Goal: Task Accomplishment & Management: Complete application form

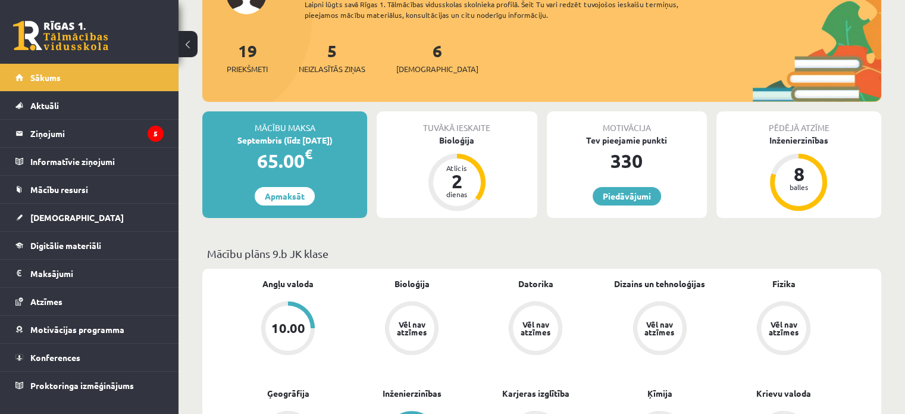
scroll to position [119, 0]
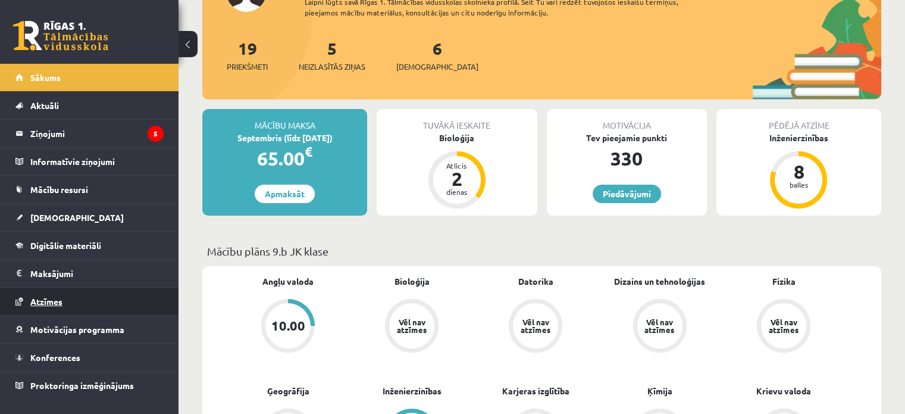
click at [55, 299] on span "Atzīmes" at bounding box center [46, 301] width 32 height 11
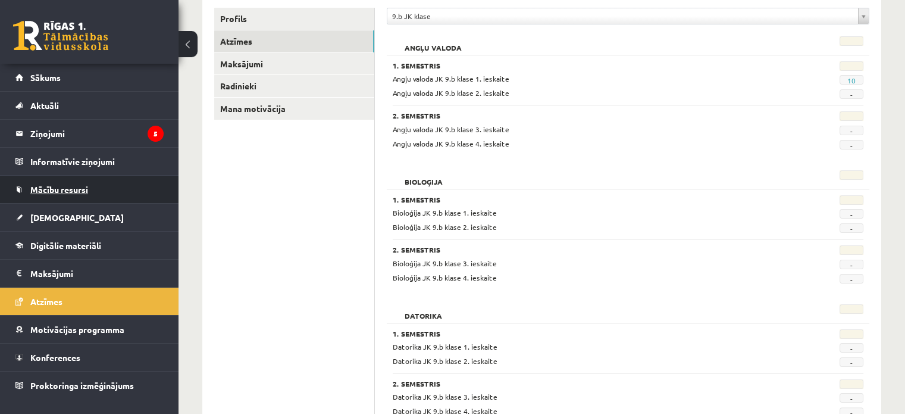
scroll to position [238, 0]
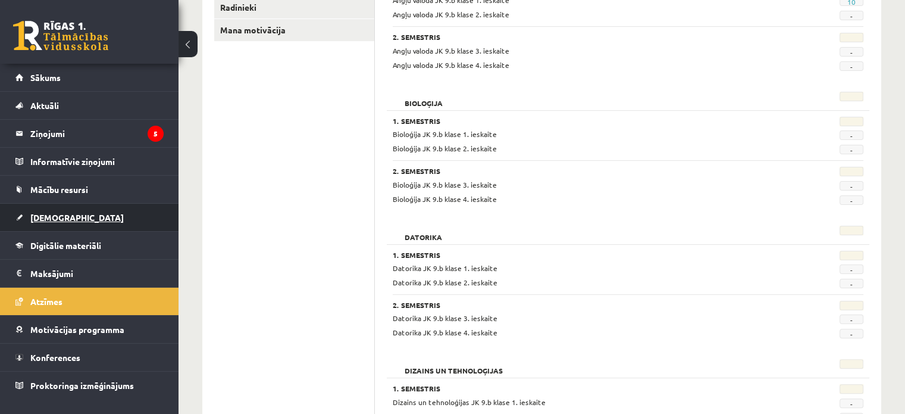
click at [76, 220] on link "[DEMOGRAPHIC_DATA]" at bounding box center [89, 217] width 148 height 27
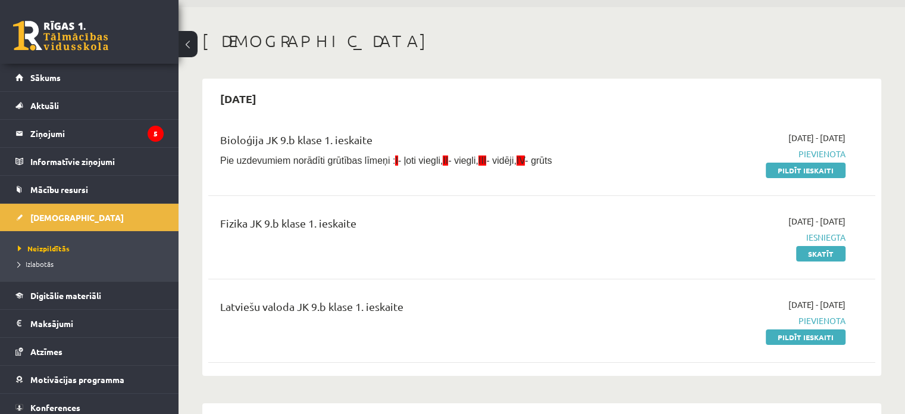
scroll to position [60, 0]
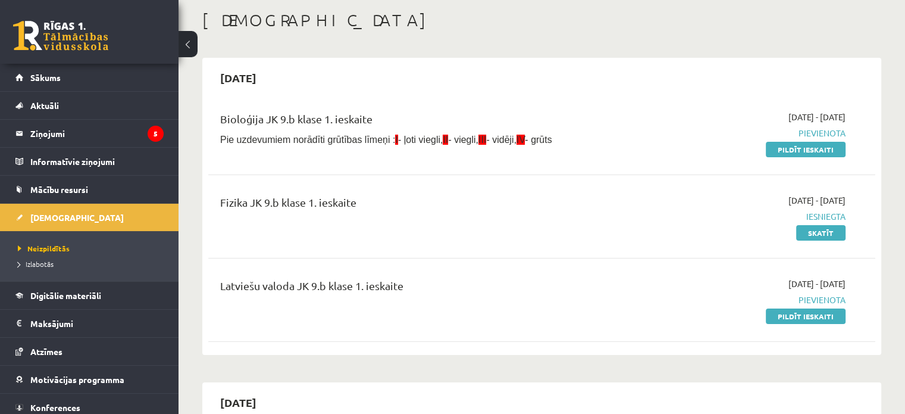
click at [801, 318] on link "Pildīt ieskaiti" at bounding box center [806, 315] width 80 height 15
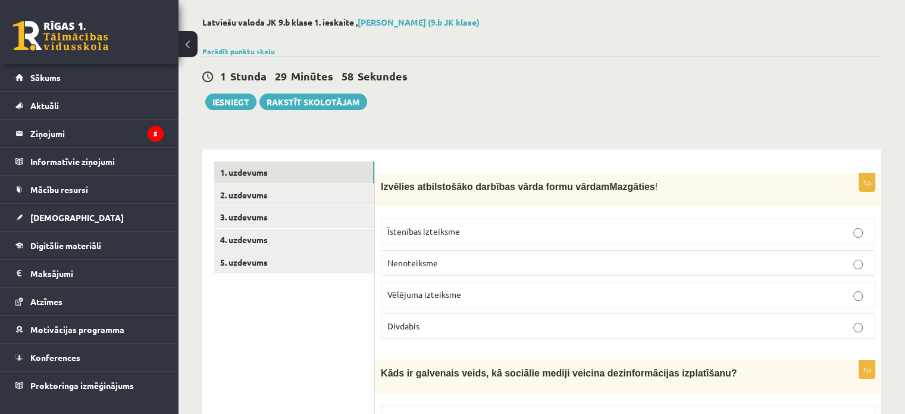
scroll to position [119, 0]
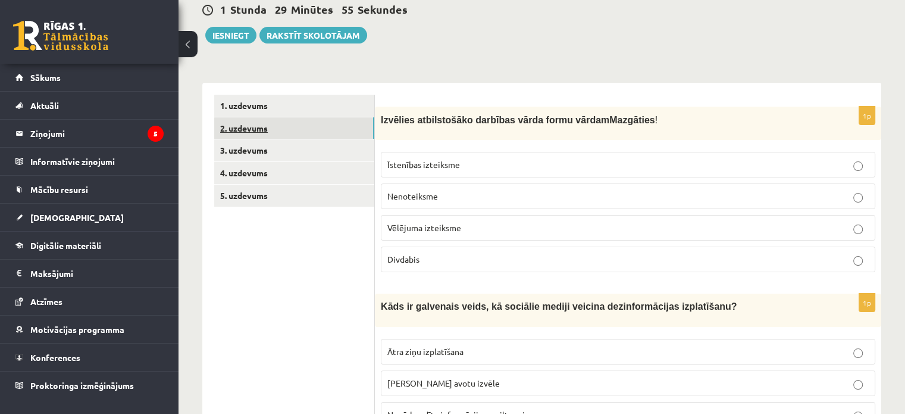
click at [248, 129] on link "2. uzdevums" at bounding box center [294, 128] width 160 height 22
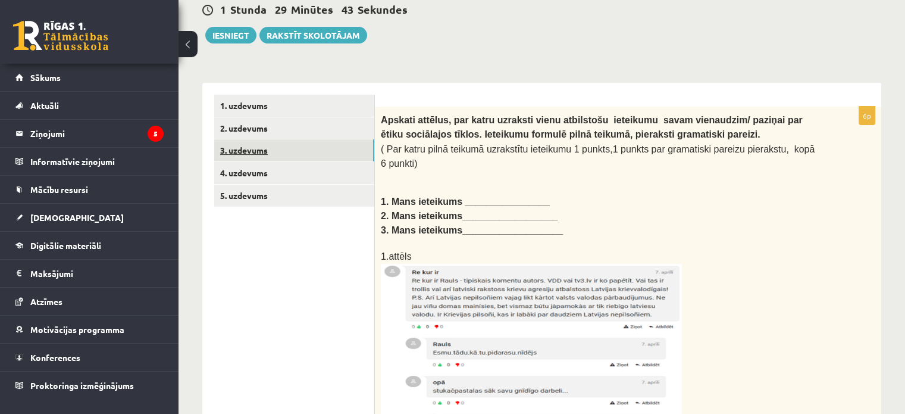
click at [247, 146] on link "3. uzdevums" at bounding box center [294, 150] width 160 height 22
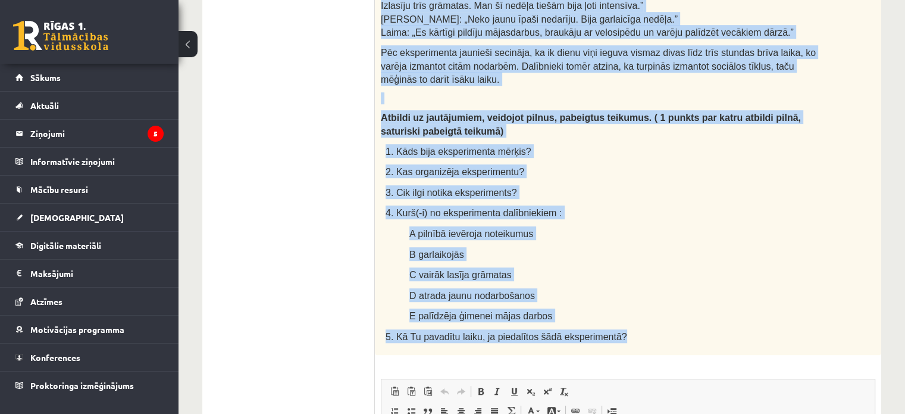
scroll to position [714, 0]
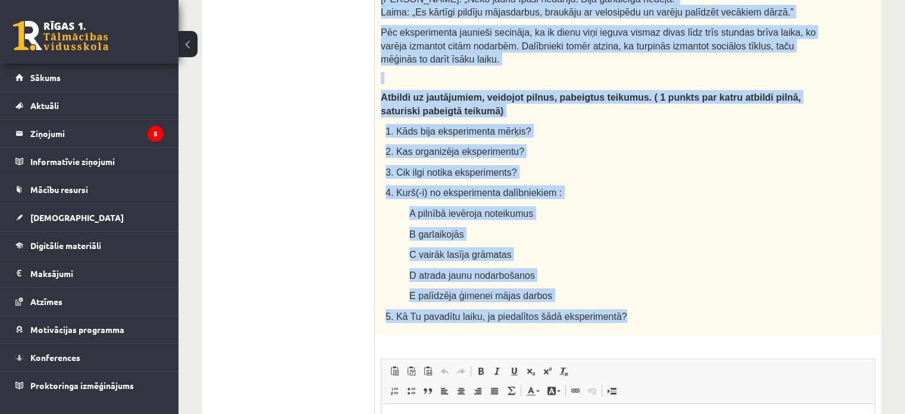
drag, startPoint x: 509, startPoint y: 270, endPoint x: 608, endPoint y: 282, distance: 99.4
copy div "Cik grūta ir dzīve bez sociālajiem tīkliem? Daudzi no mums katru dienu vairākas…"
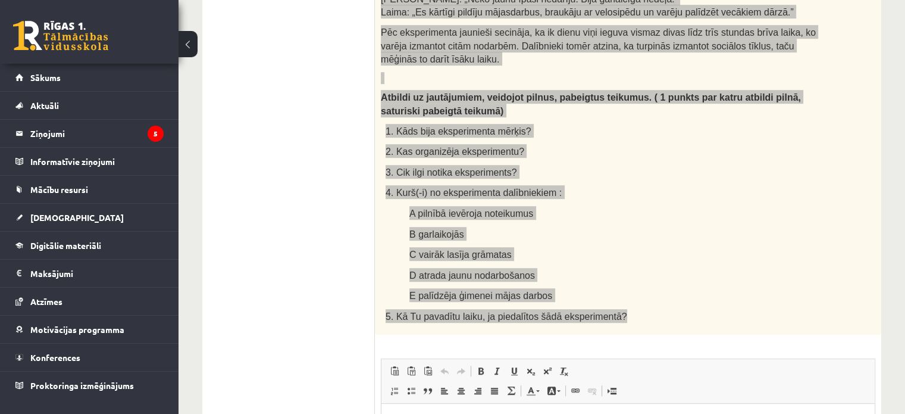
click at [451, 413] on html at bounding box center [628, 422] width 493 height 36
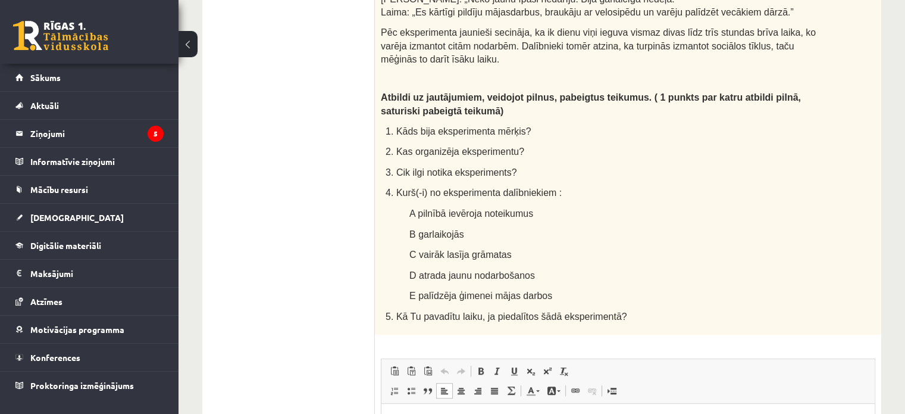
click at [392, 413] on html at bounding box center [628, 422] width 493 height 36
click at [409, 381] on span "Ielīmēt" at bounding box center [403, 381] width 14 height 17
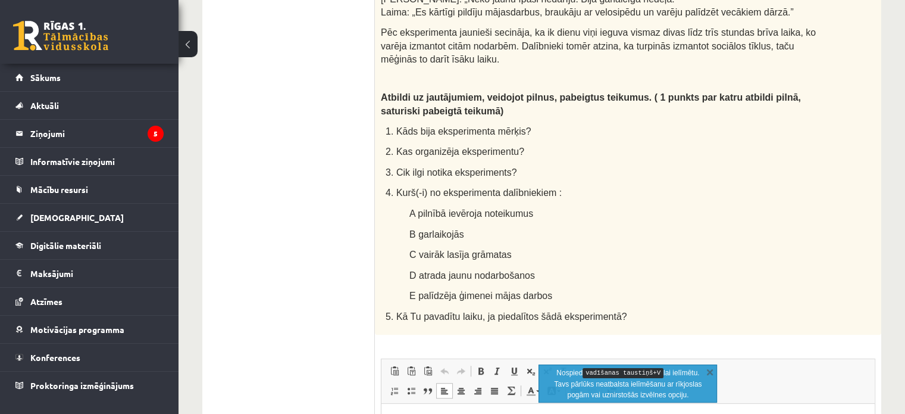
click at [411, 413] on p "Bagātinātā teksta redaktors, wiswyg-editor-user-answer-47024995268960" at bounding box center [628, 421] width 470 height 12
click at [427, 387] on span "Ielīmēt" at bounding box center [442, 387] width 33 height 17
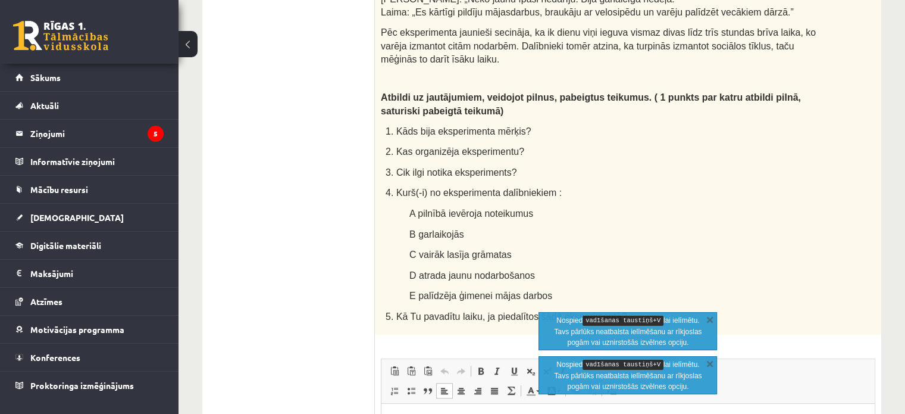
scroll to position [833, 0]
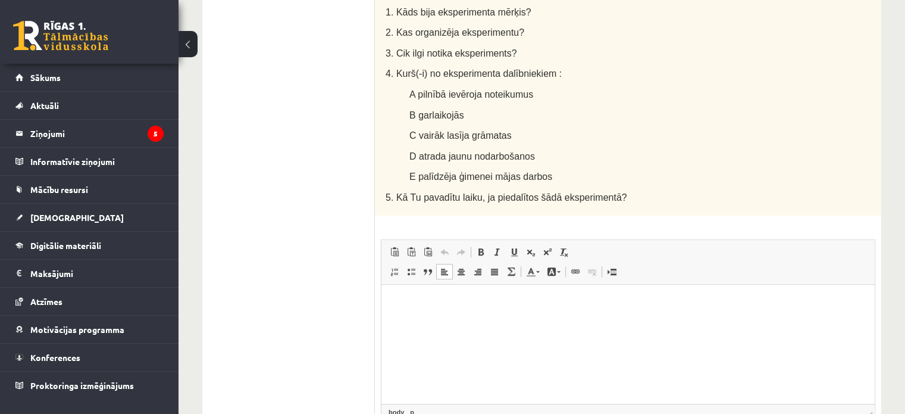
click at [460, 307] on p "Bagātinātā teksta redaktors, wiswyg-editor-user-answer-47024995268960" at bounding box center [628, 302] width 470 height 12
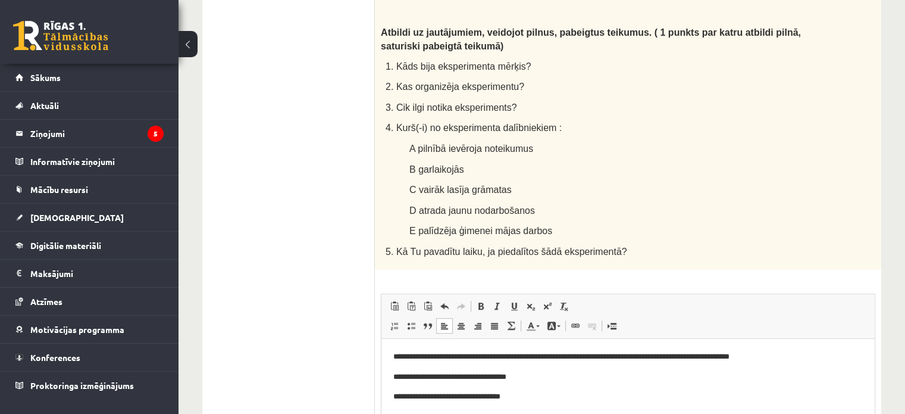
scroll to position [814, 0]
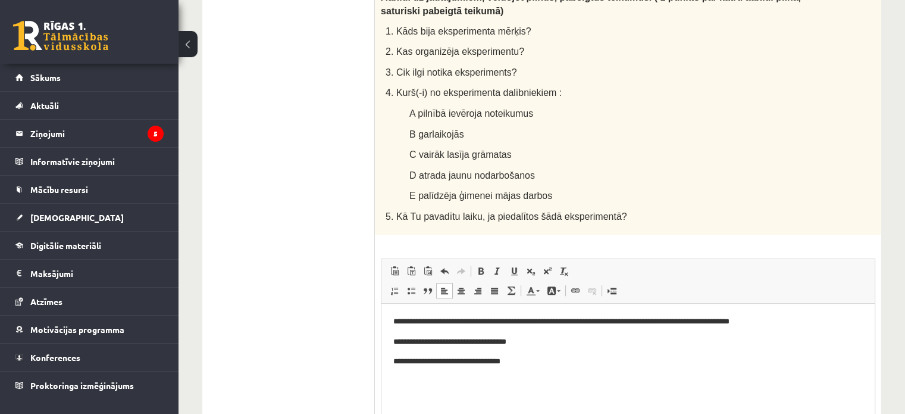
click at [405, 379] on p "Bagātinātā teksta redaktors, wiswyg-editor-user-answer-47024995268960" at bounding box center [628, 382] width 470 height 12
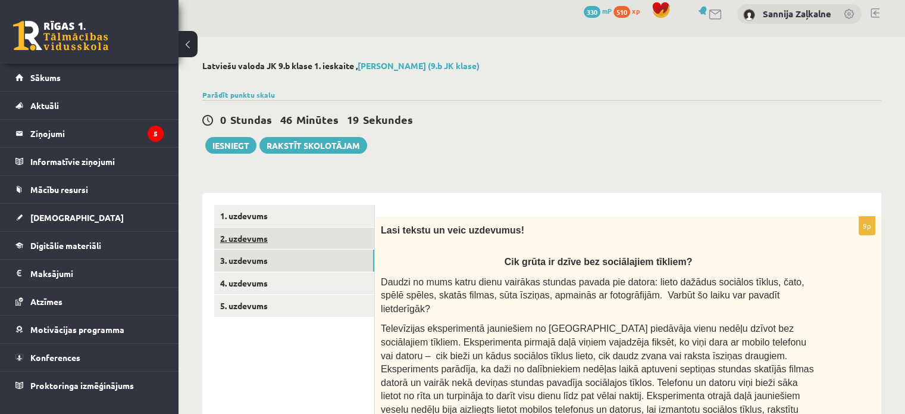
scroll to position [0, 0]
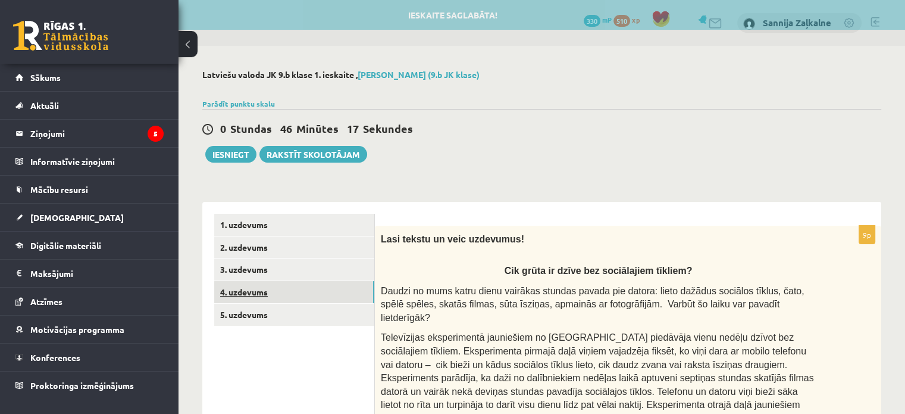
click at [234, 290] on link "4. uzdevums" at bounding box center [294, 292] width 160 height 22
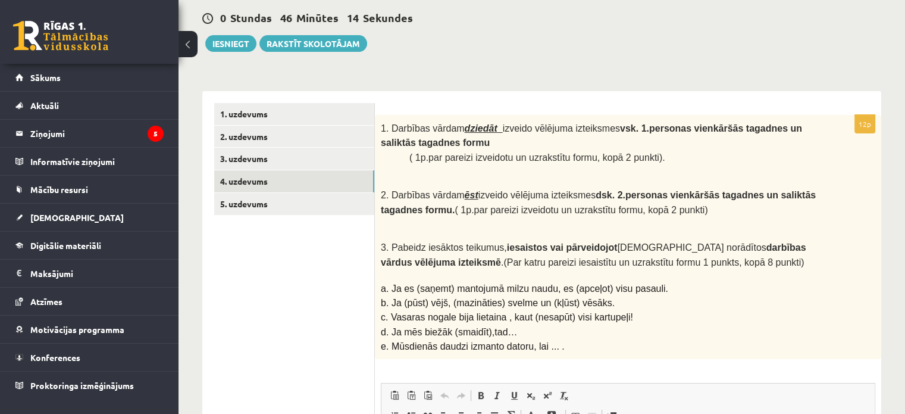
scroll to position [230, 0]
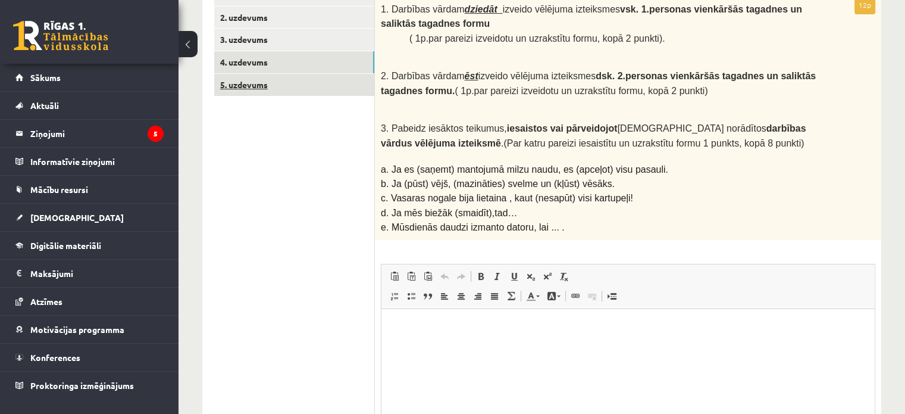
click at [239, 80] on link "5. uzdevums" at bounding box center [294, 85] width 160 height 22
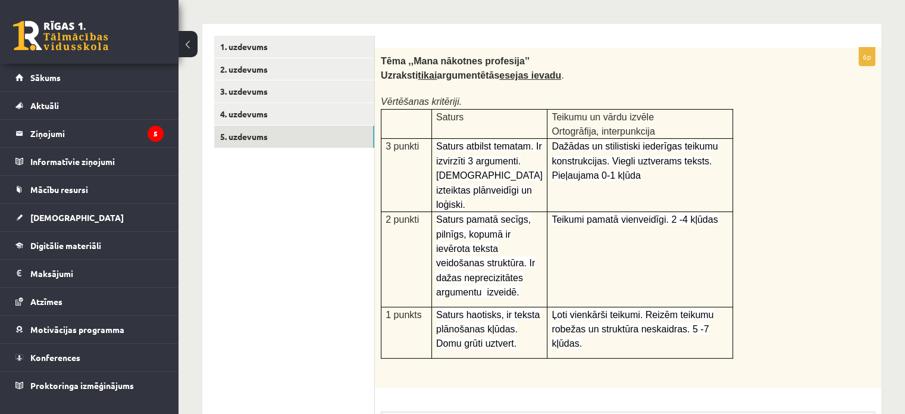
scroll to position [198, 0]
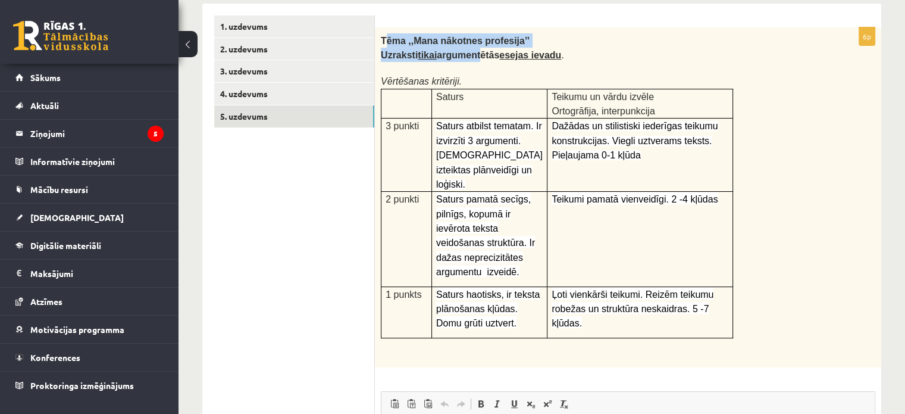
drag, startPoint x: 383, startPoint y: 39, endPoint x: 472, endPoint y: 57, distance: 90.3
click at [472, 57] on div "Tēma ,,Mana nākotnes profesija’’ Uzraksti tikai argumentētās esejas ievadu . Vē…" at bounding box center [628, 197] width 507 height 340
click at [595, 51] on p "Uzraksti tikai argumentētās esejas ievadu ." at bounding box center [598, 55] width 435 height 14
drag, startPoint x: 380, startPoint y: 38, endPoint x: 736, endPoint y: 307, distance: 445.3
click at [736, 307] on div "Tēma ,,Mana nākotnes profesija’’ Uzraksti tikai argumentētās esejas ievadu . Vē…" at bounding box center [628, 197] width 507 height 340
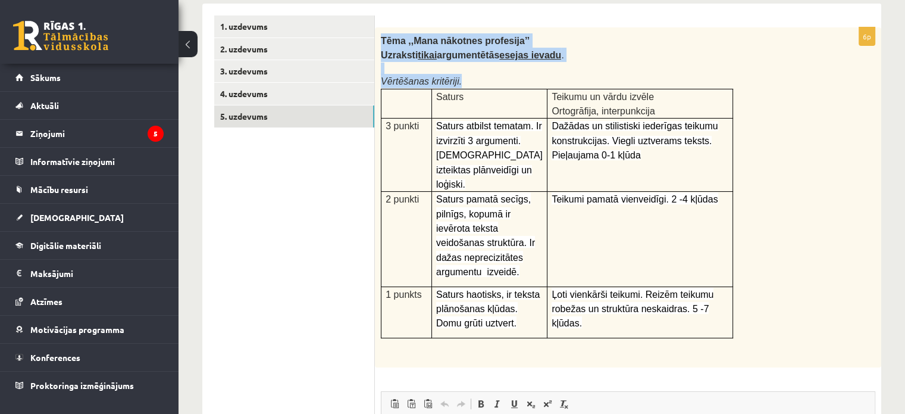
copy div "Tēma ,,Mana nākotnes profesija’’ Uzraksti tikai argumentētās esejas ievadu . Vē…"
click at [386, 221] on td "2 punkti" at bounding box center [407, 239] width 51 height 95
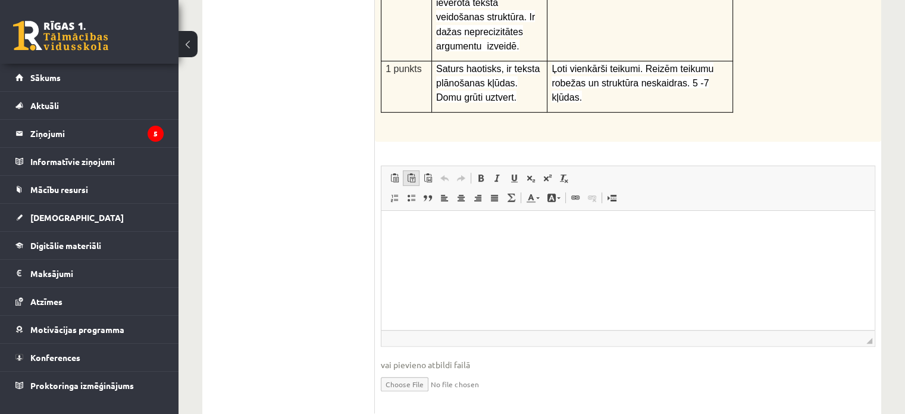
scroll to position [436, 0]
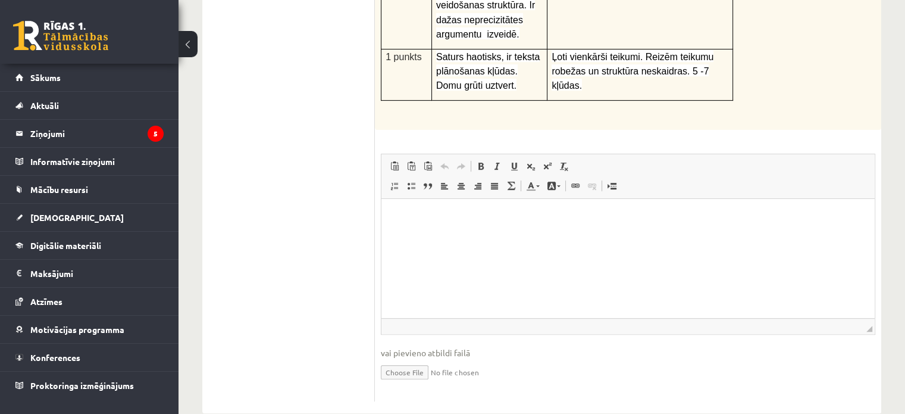
click at [408, 227] on html at bounding box center [628, 217] width 493 height 36
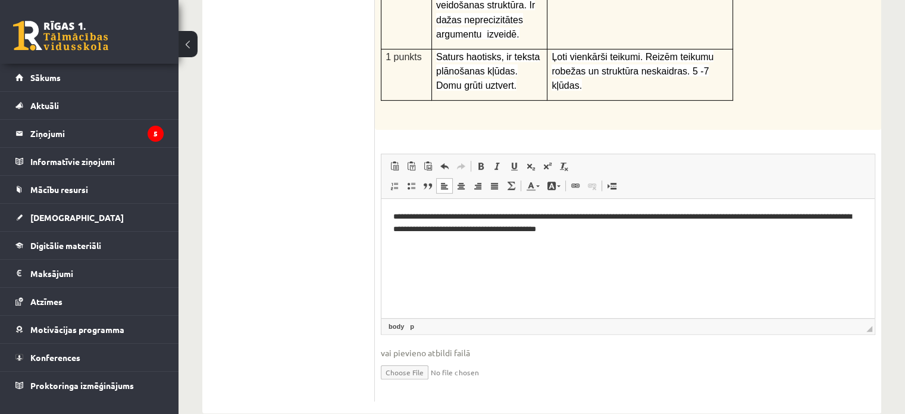
click at [848, 219] on p "**********" at bounding box center [628, 223] width 470 height 25
click at [861, 218] on p "**********" at bounding box center [628, 223] width 470 height 25
click at [636, 227] on p "**********" at bounding box center [628, 223] width 470 height 25
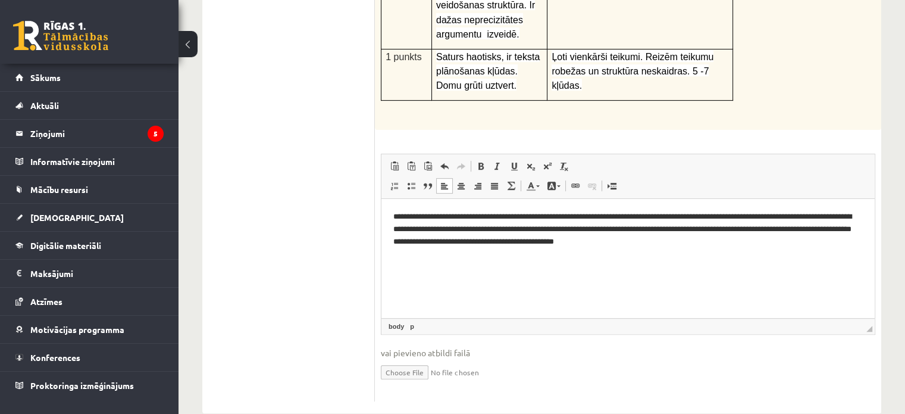
click at [592, 245] on p "**********" at bounding box center [628, 229] width 470 height 37
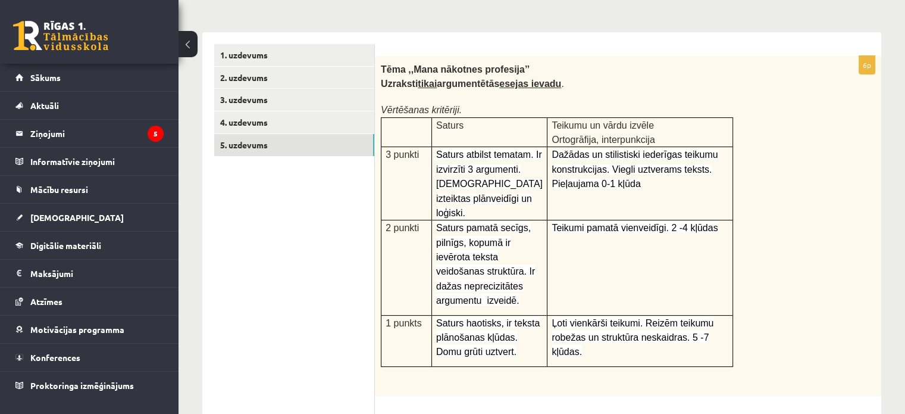
scroll to position [19, 0]
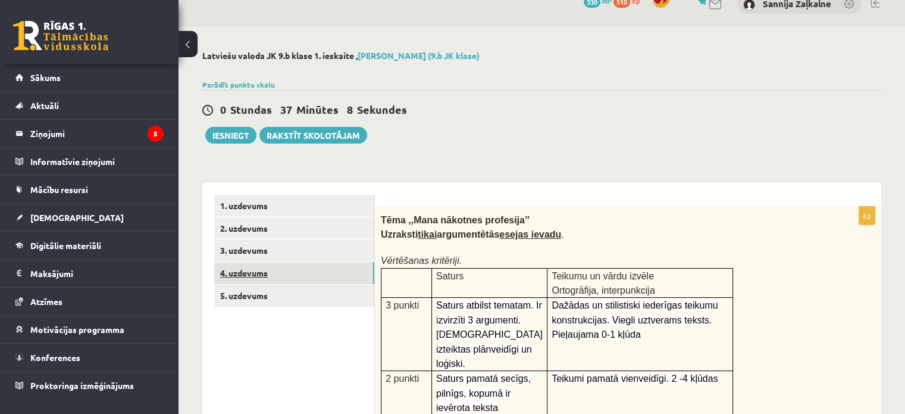
click at [242, 268] on link "4. uzdevums" at bounding box center [294, 273] width 160 height 22
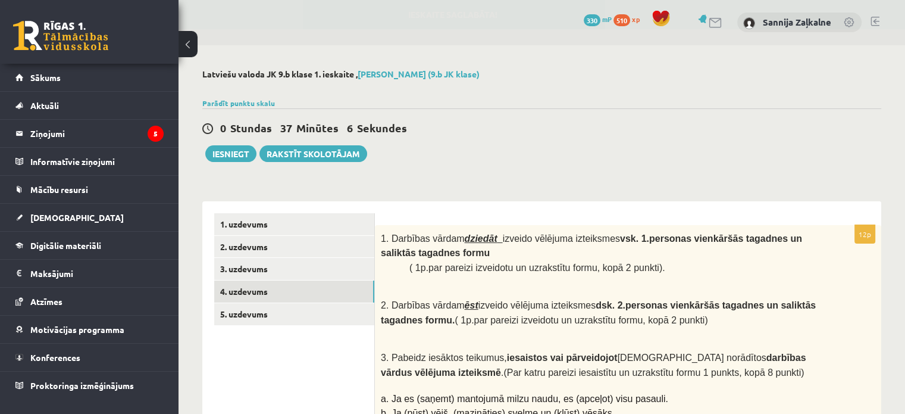
scroll to position [0, 0]
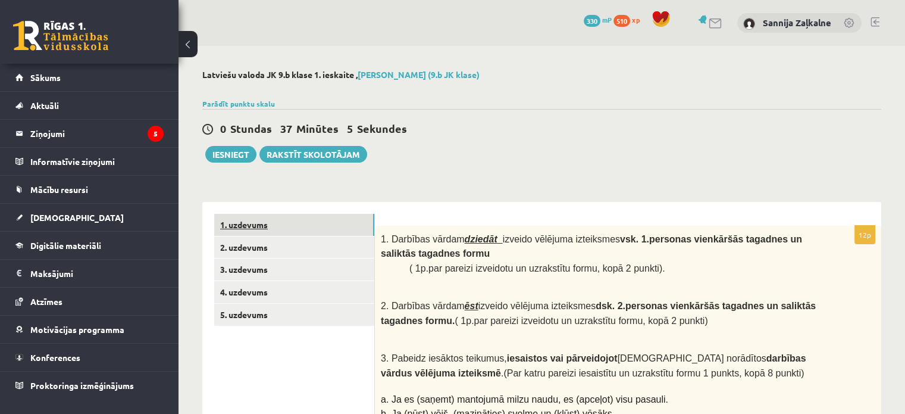
click at [256, 226] on link "1. uzdevums" at bounding box center [294, 225] width 160 height 22
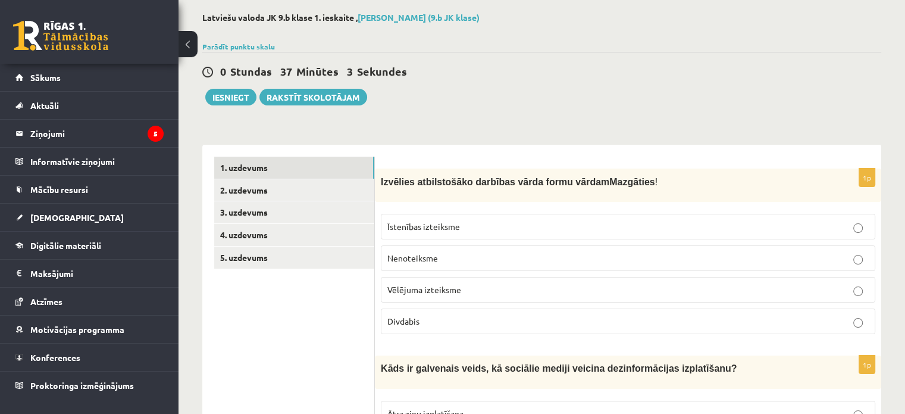
scroll to position [119, 0]
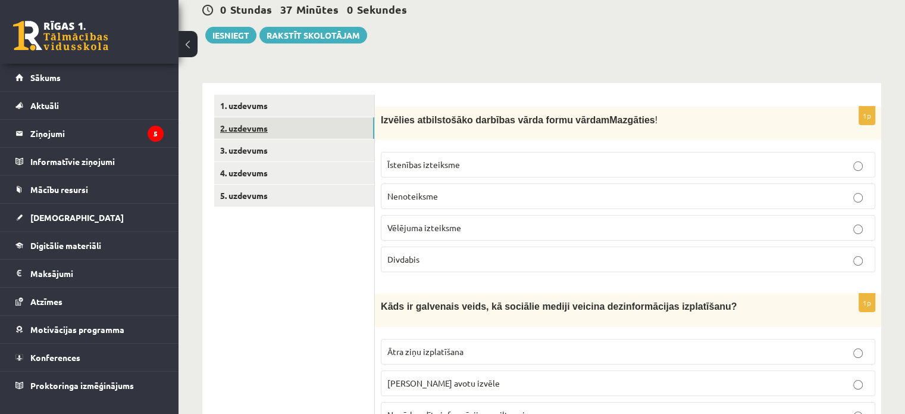
click at [302, 126] on link "2. uzdevums" at bounding box center [294, 128] width 160 height 22
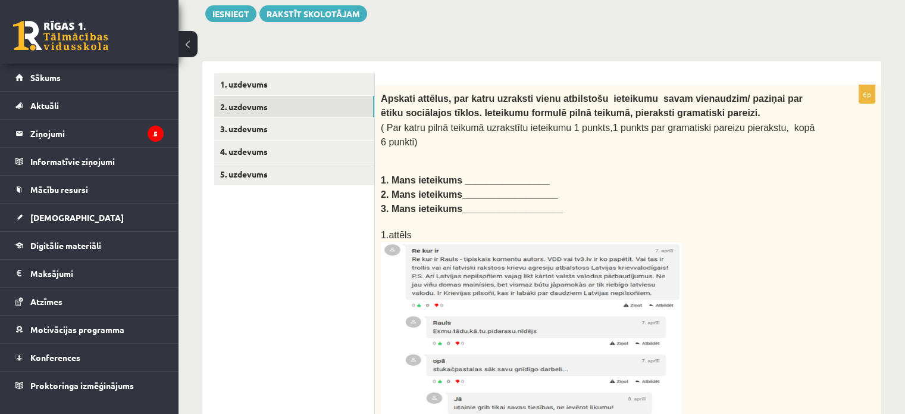
scroll to position [179, 0]
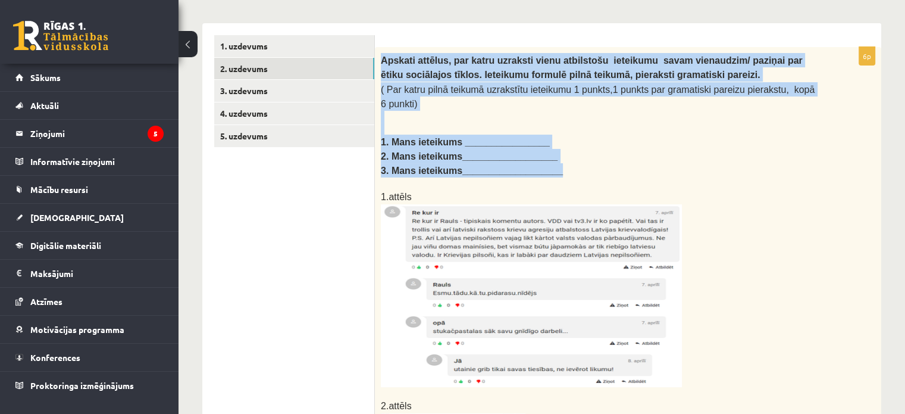
drag, startPoint x: 380, startPoint y: 58, endPoint x: 643, endPoint y: 147, distance: 277.8
click at [643, 147] on div "Apskati attēlus, par katru uzraksti vienu atbilstošu ieteikumu savam vienaudzim…" at bounding box center [628, 361] width 507 height 629
copy div "Apskati attēlus, par katru uzraksti vienu atbilstošu ieteikumu savam vienaudzim…"
click at [540, 273] on img at bounding box center [531, 295] width 301 height 183
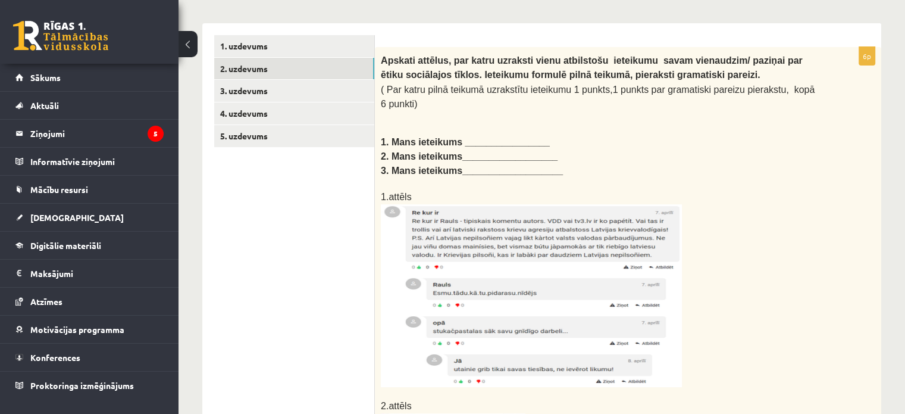
click at [864, 251] on div "Apskati attēlus, par katru uzraksti vienu atbilstošu ieteikumu savam vienaudzim…" at bounding box center [628, 361] width 507 height 629
click at [648, 282] on img at bounding box center [531, 295] width 301 height 183
drag, startPoint x: 649, startPoint y: 282, endPoint x: 590, endPoint y: 280, distance: 58.4
click at [590, 280] on img at bounding box center [531, 295] width 301 height 183
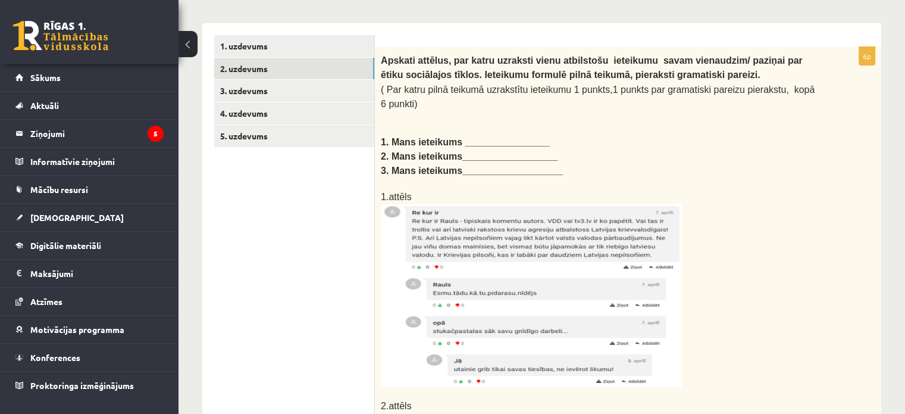
click at [608, 268] on img at bounding box center [531, 295] width 301 height 183
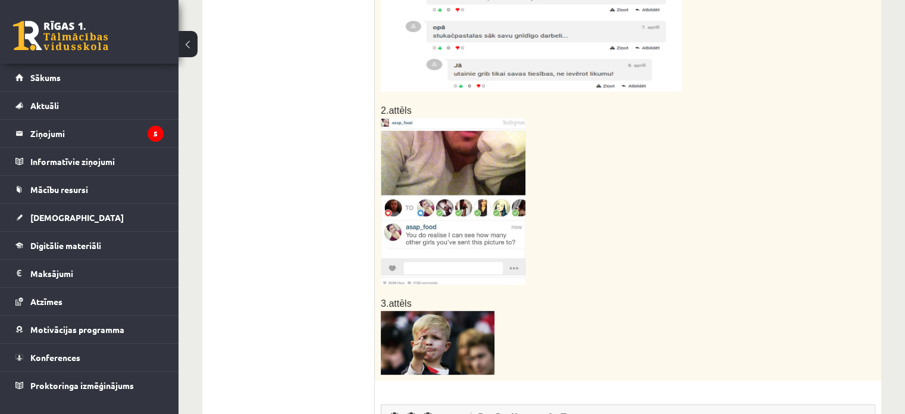
scroll to position [476, 0]
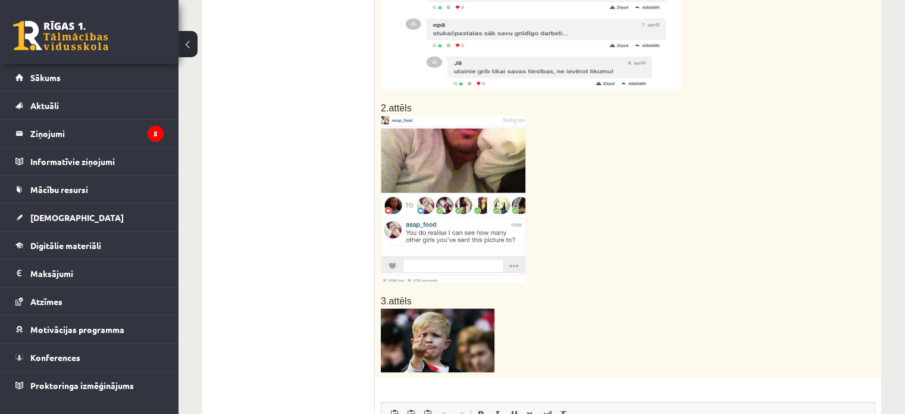
click at [459, 151] on img at bounding box center [453, 198] width 145 height 167
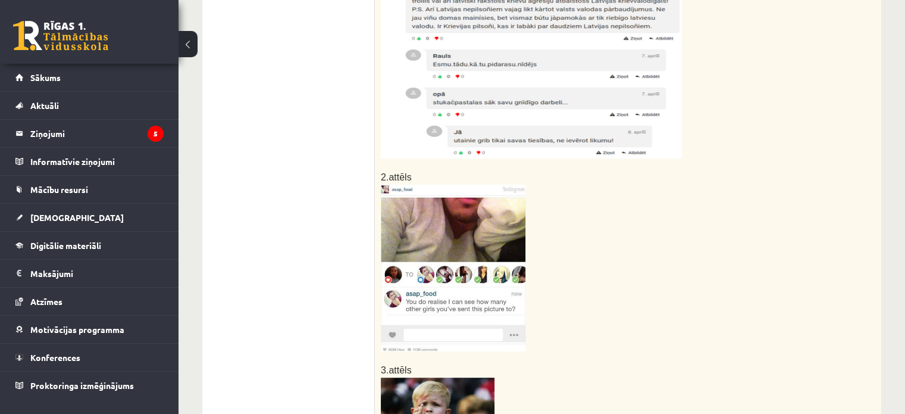
scroll to position [357, 0]
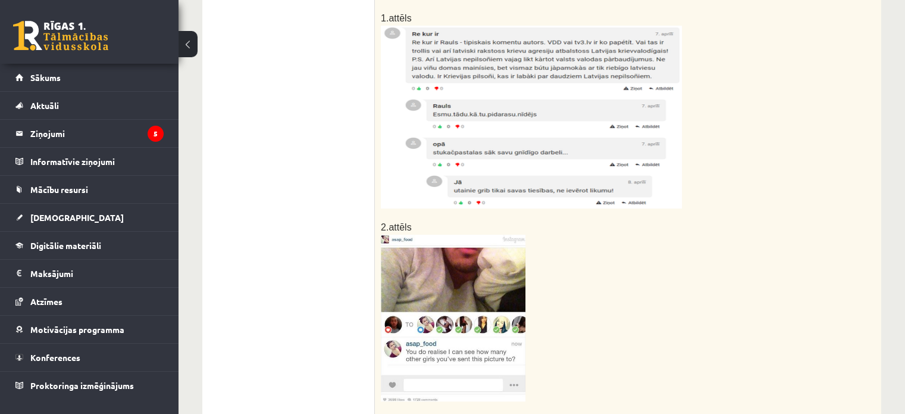
click at [469, 137] on img at bounding box center [531, 117] width 301 height 183
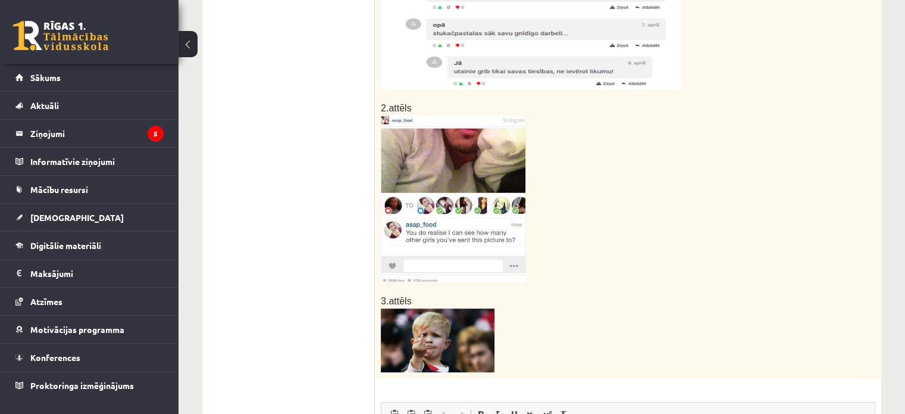
scroll to position [714, 0]
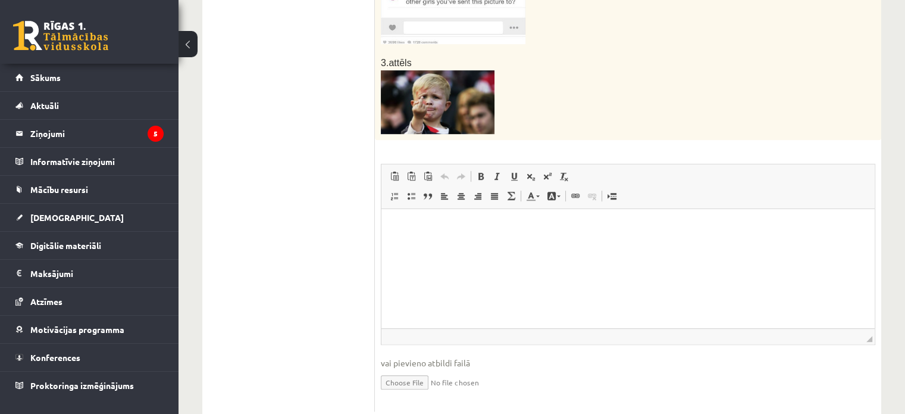
click at [429, 84] on img at bounding box center [438, 102] width 114 height 64
click at [467, 80] on img at bounding box center [438, 102] width 114 height 64
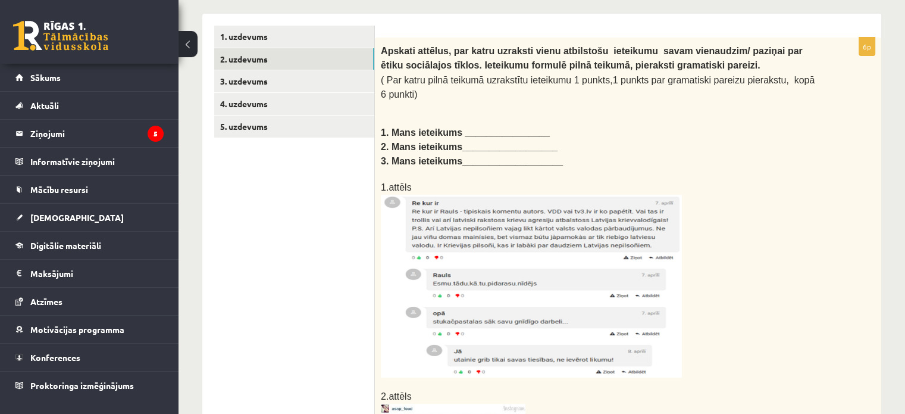
scroll to position [119, 0]
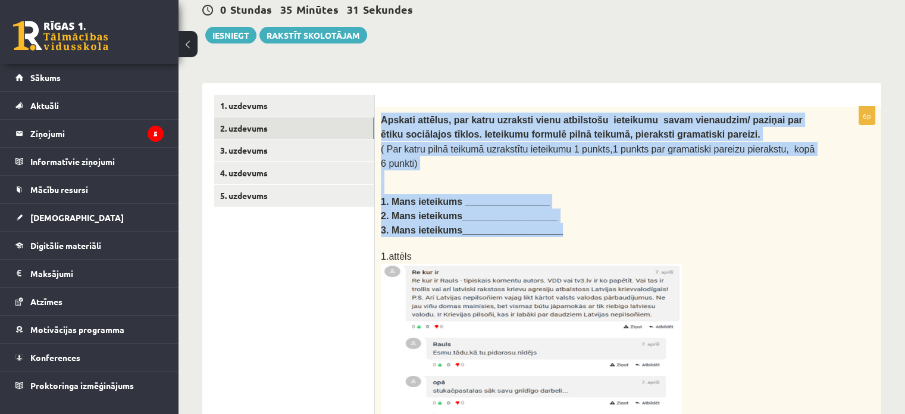
drag, startPoint x: 380, startPoint y: 118, endPoint x: 561, endPoint y: 211, distance: 203.6
click at [561, 211] on div "Apskati attēlus, par katru uzraksti vienu atbilstošu ieteikumu savam vienaudzim…" at bounding box center [628, 421] width 507 height 629
copy div "Apskati attēlus, par katru uzraksti vienu atbilstošu ieteikumu savam vienaudzim…"
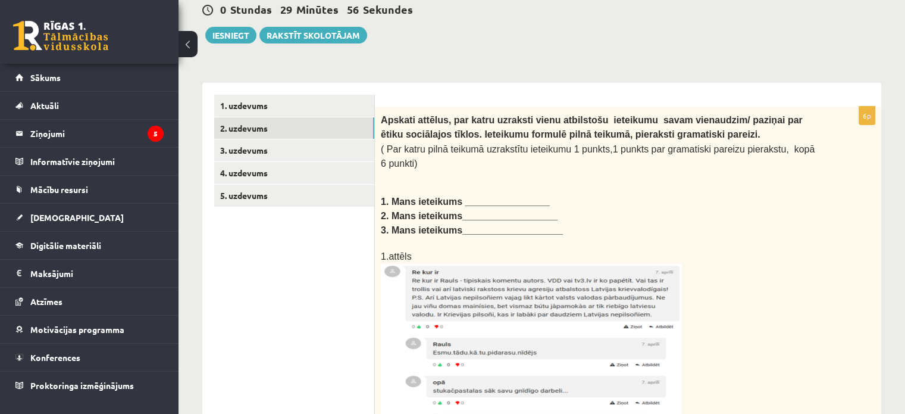
click at [581, 237] on p at bounding box center [598, 243] width 435 height 12
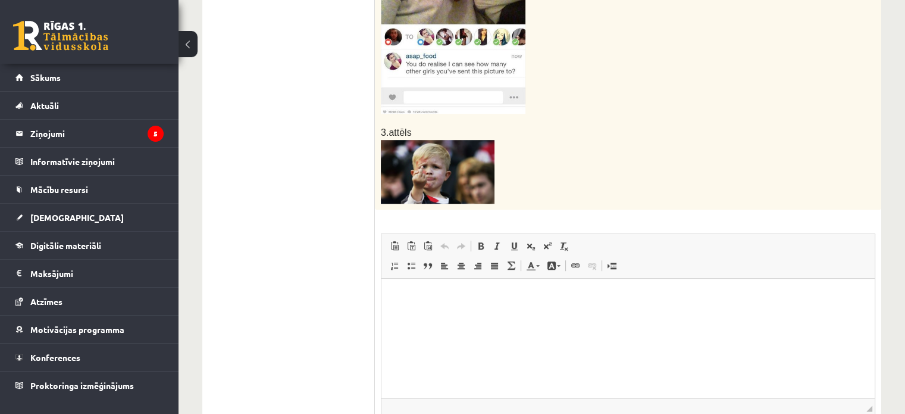
scroll to position [655, 0]
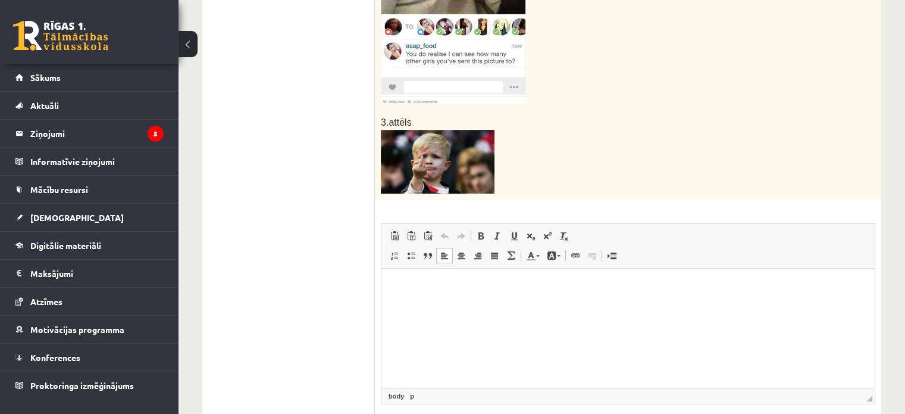
click at [400, 295] on html at bounding box center [628, 286] width 493 height 36
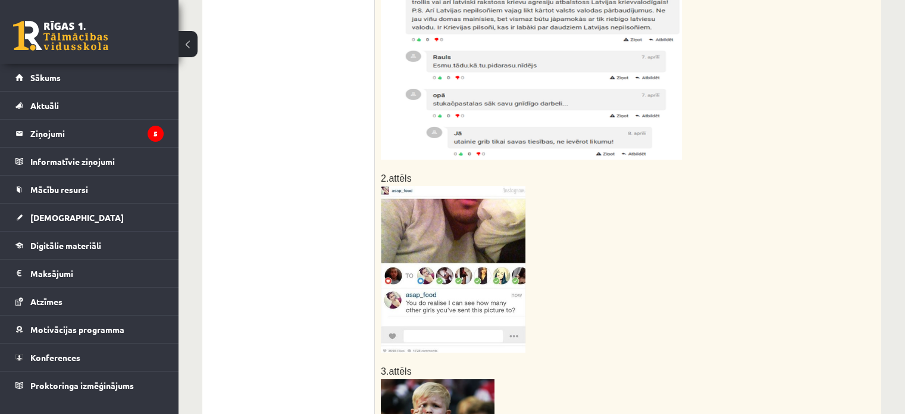
scroll to position [543, 0]
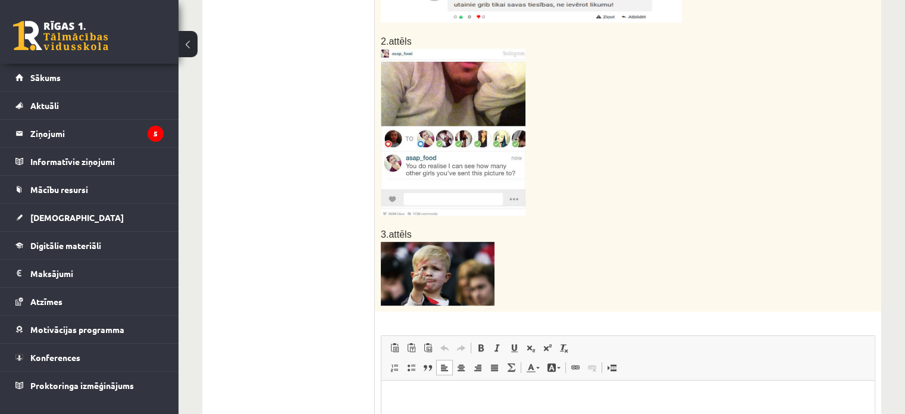
click at [407, 398] on p "Bagātinātā teksta redaktors, wiswyg-editor-user-answer-47024996626560" at bounding box center [628, 398] width 470 height 12
click at [433, 395] on p "**" at bounding box center [628, 398] width 470 height 12
click at [648, 401] on p "**********" at bounding box center [628, 398] width 470 height 12
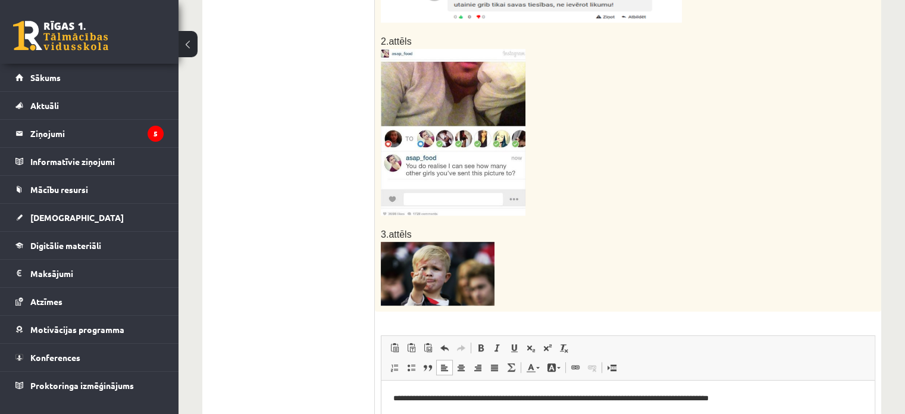
click at [760, 396] on p "**********" at bounding box center [628, 398] width 470 height 12
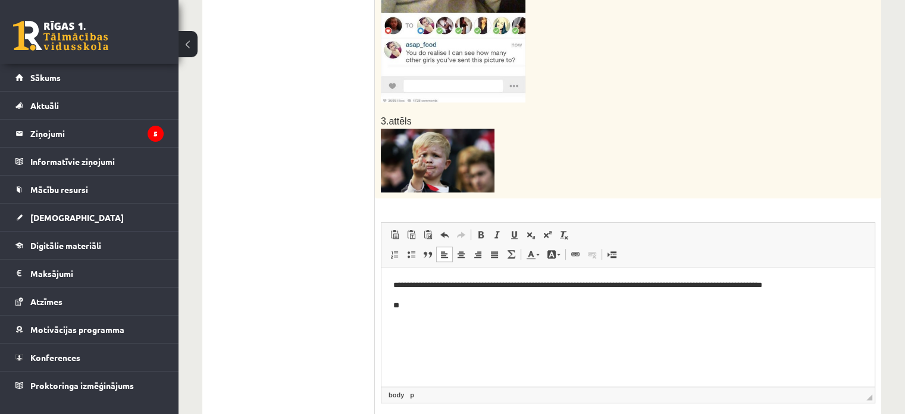
scroll to position [662, 0]
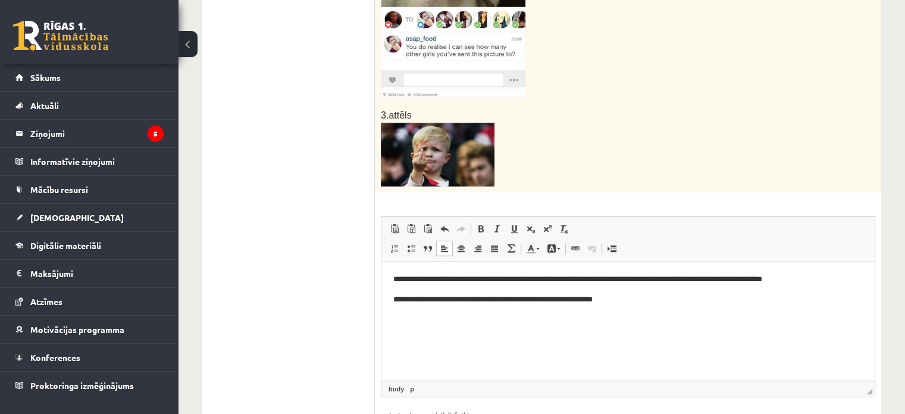
click at [504, 298] on p "**********" at bounding box center [628, 299] width 470 height 12
click at [637, 300] on p "**********" at bounding box center [628, 299] width 470 height 12
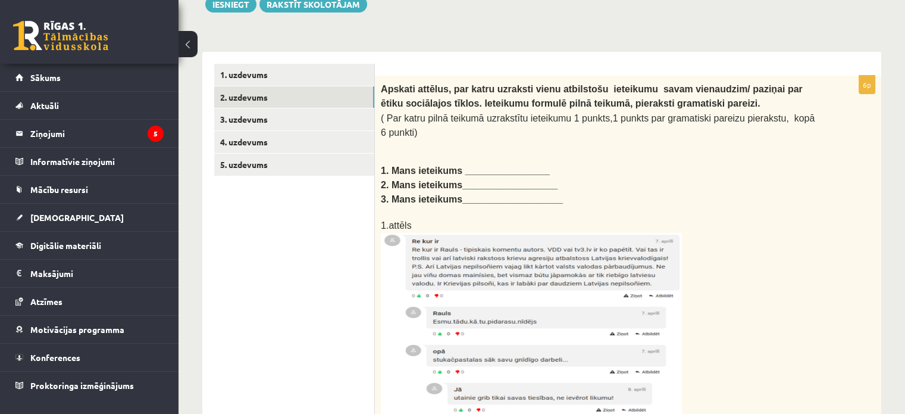
scroll to position [7, 0]
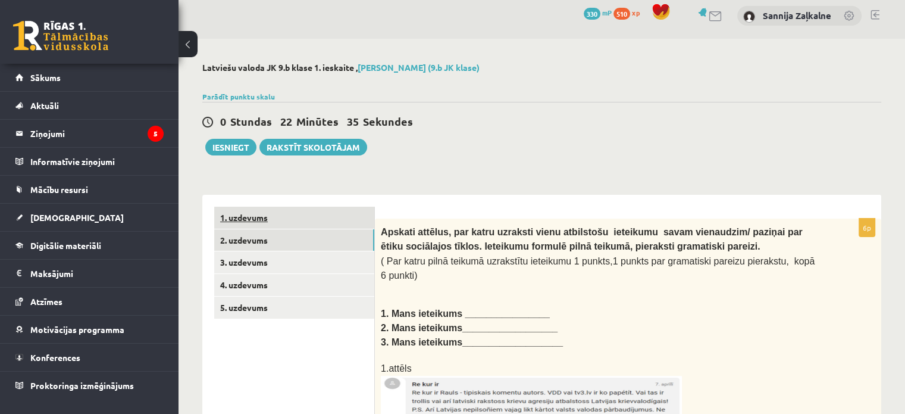
click at [246, 214] on link "1. uzdevums" at bounding box center [294, 218] width 160 height 22
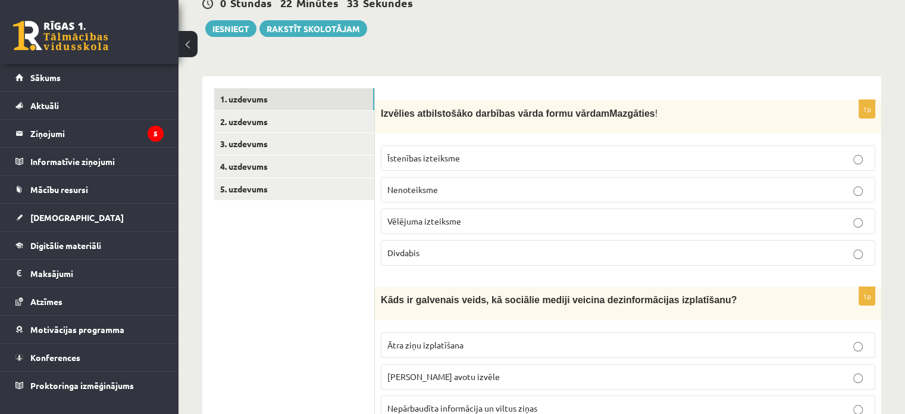
scroll to position [186, 0]
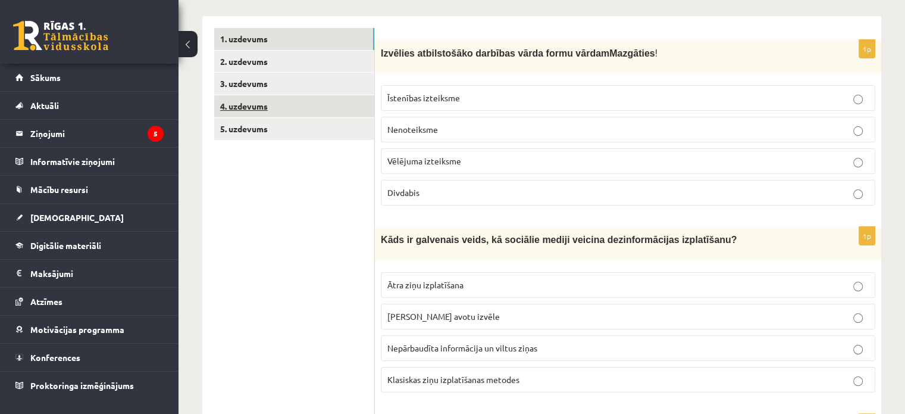
click at [262, 103] on link "4. uzdevums" at bounding box center [294, 106] width 160 height 22
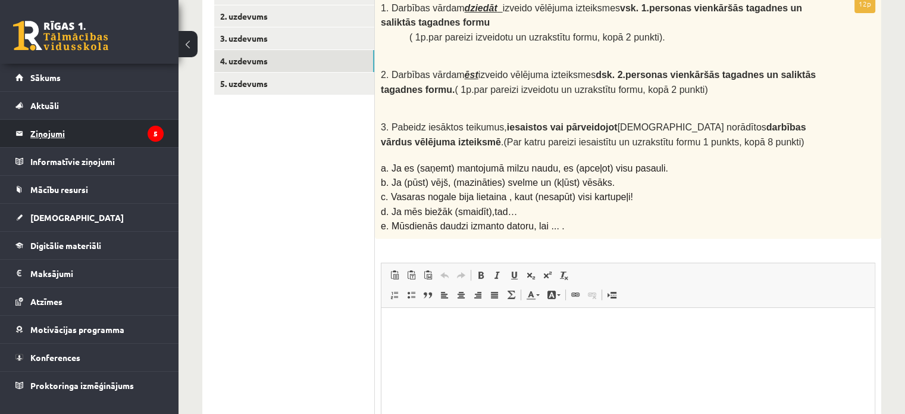
scroll to position [0, 0]
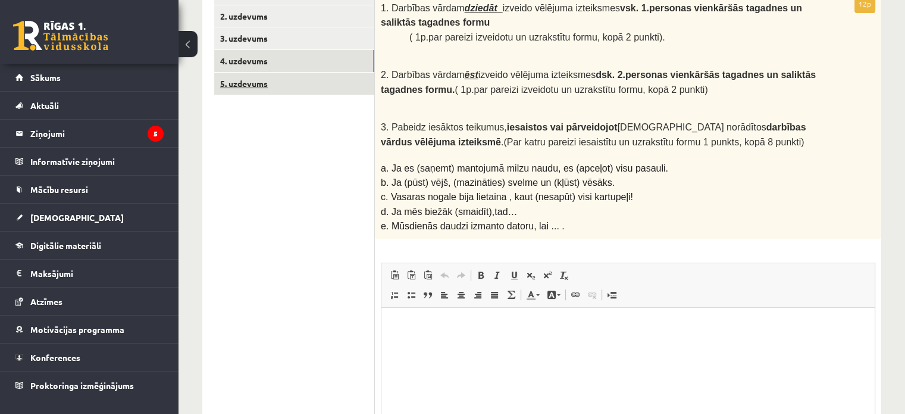
click at [257, 89] on link "5. uzdevums" at bounding box center [294, 84] width 160 height 22
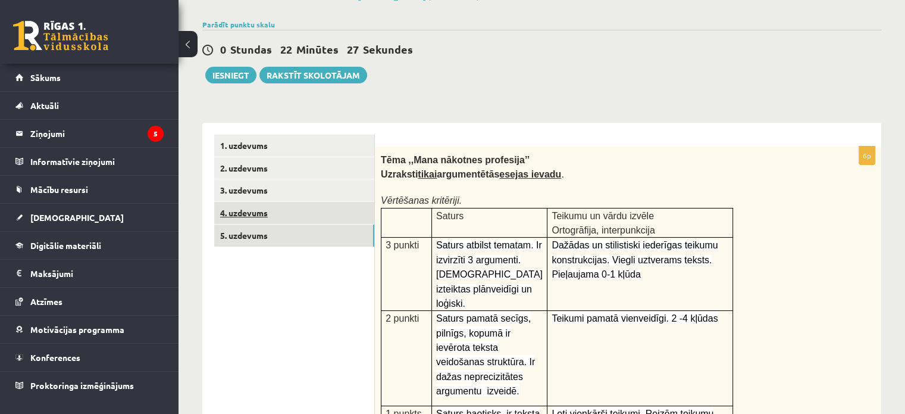
click at [248, 215] on link "4. uzdevums" at bounding box center [294, 213] width 160 height 22
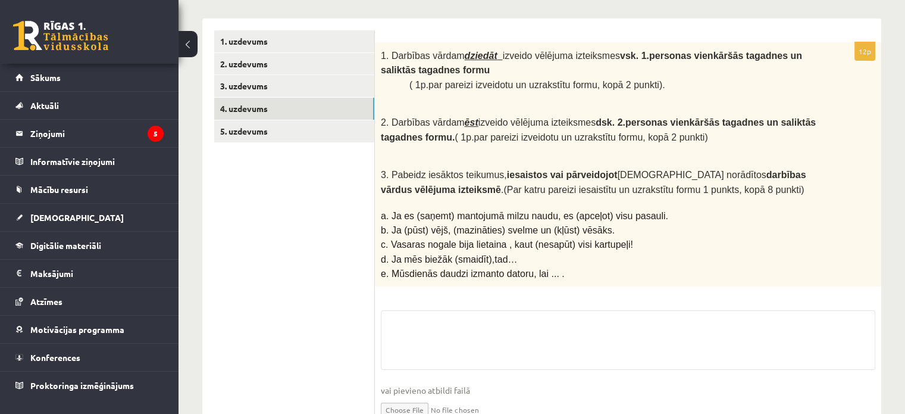
scroll to position [231, 0]
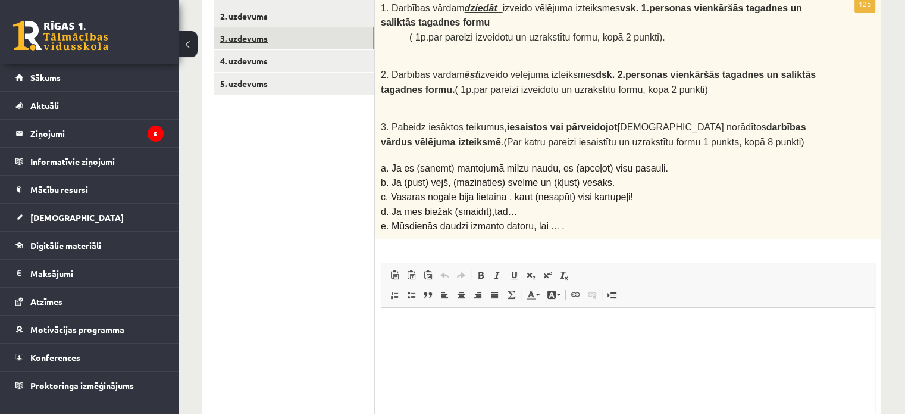
click at [248, 35] on link "3. uzdevums" at bounding box center [294, 38] width 160 height 22
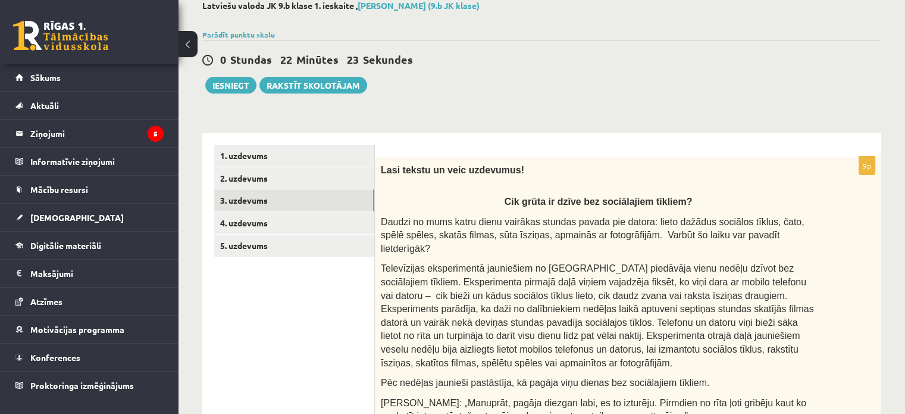
scroll to position [52, 0]
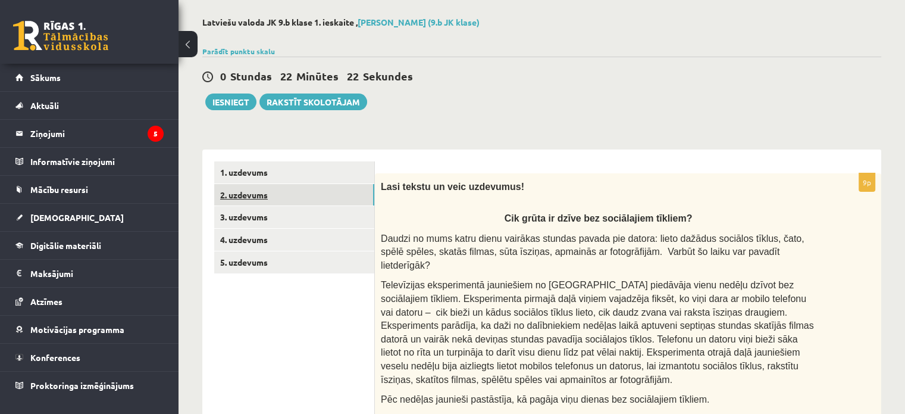
click at [243, 193] on link "2. uzdevums" at bounding box center [294, 195] width 160 height 22
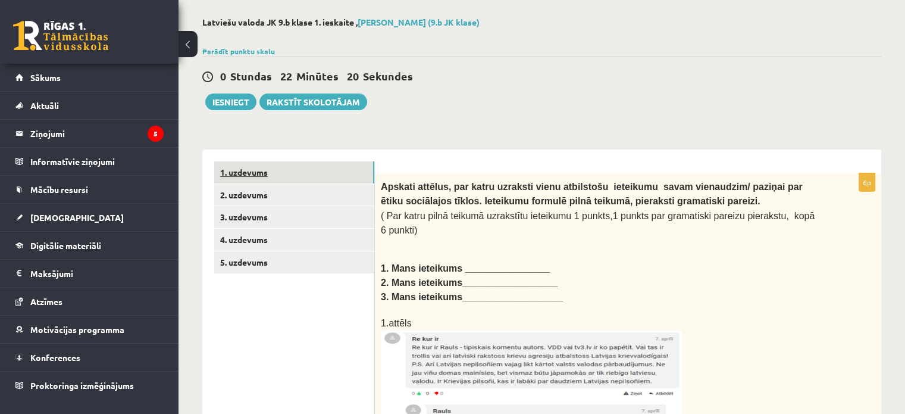
scroll to position [0, 0]
click at [249, 170] on link "1. uzdevums" at bounding box center [294, 172] width 160 height 22
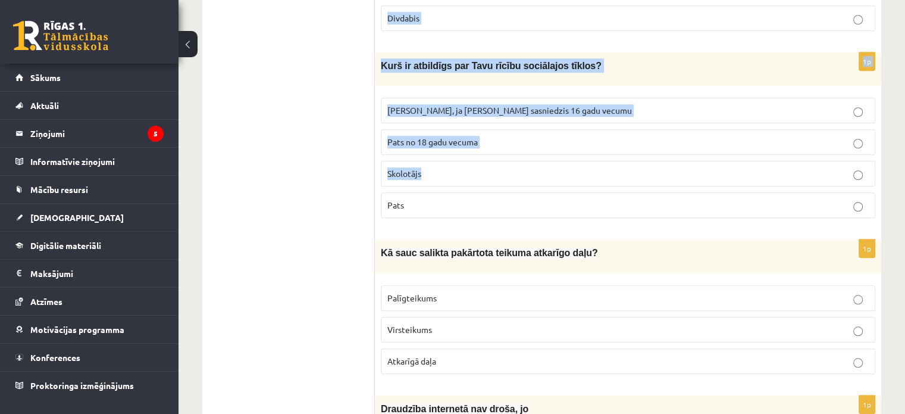
scroll to position [1183, 0]
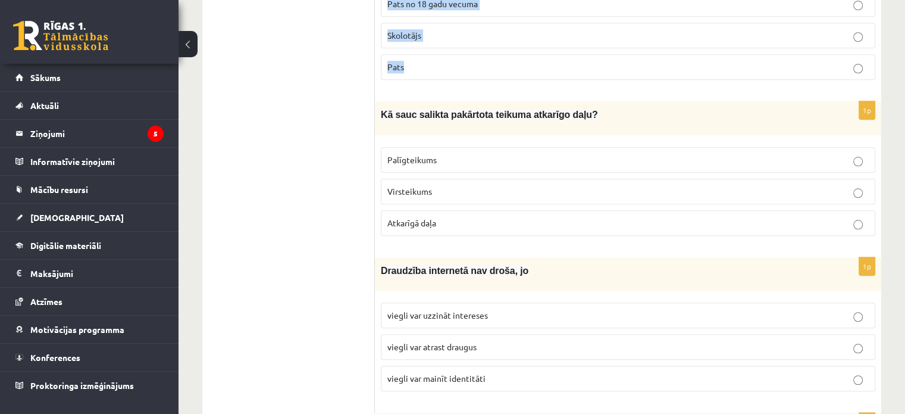
drag, startPoint x: 381, startPoint y: 68, endPoint x: 593, endPoint y: 69, distance: 211.9
copy form "Izvēlies atbilstošāko darbības vārda formu vārdam Mazgāties ! Īstenības izteiks…"
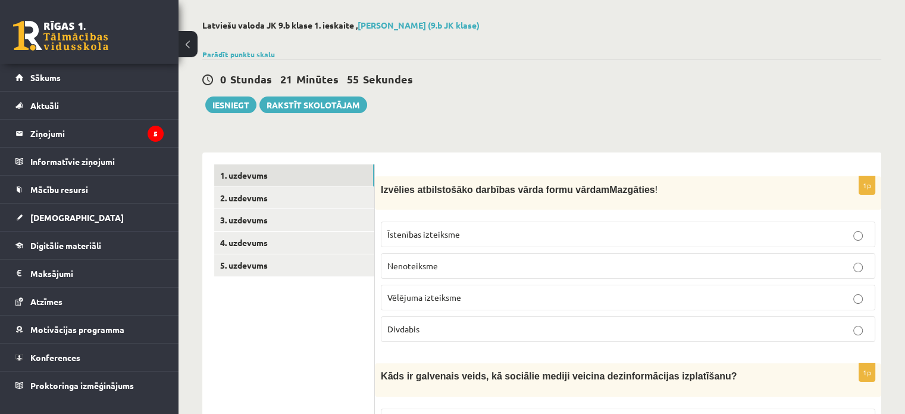
scroll to position [0, 0]
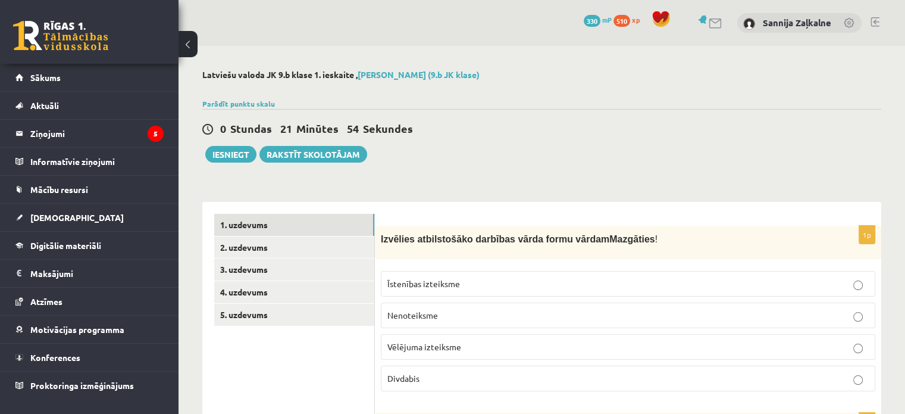
click at [465, 310] on p "Nenoteiksme" at bounding box center [628, 315] width 482 height 12
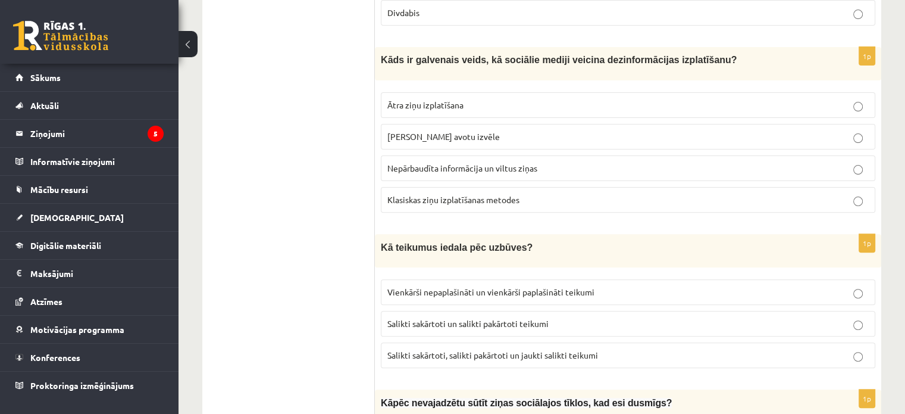
scroll to position [417, 0]
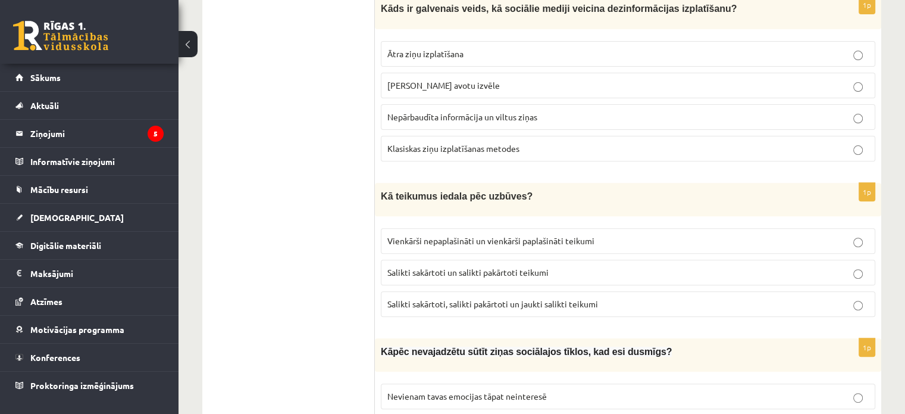
click at [448, 120] on label "Nepārbaudīta informācija un viltus ziņas" at bounding box center [628, 117] width 495 height 26
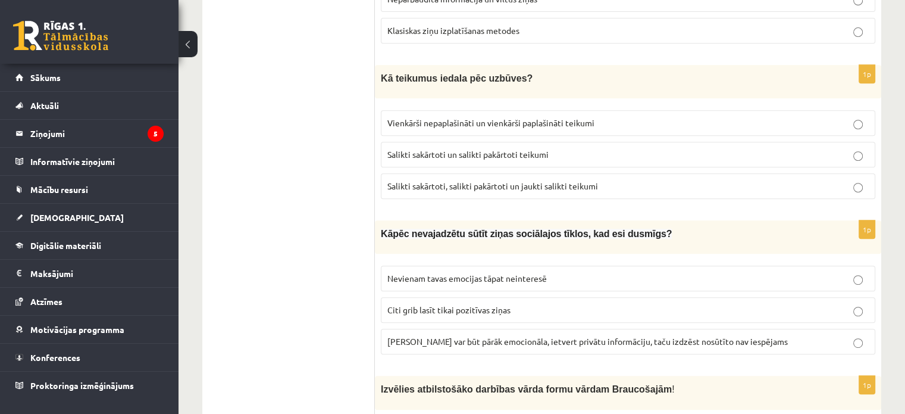
scroll to position [595, 0]
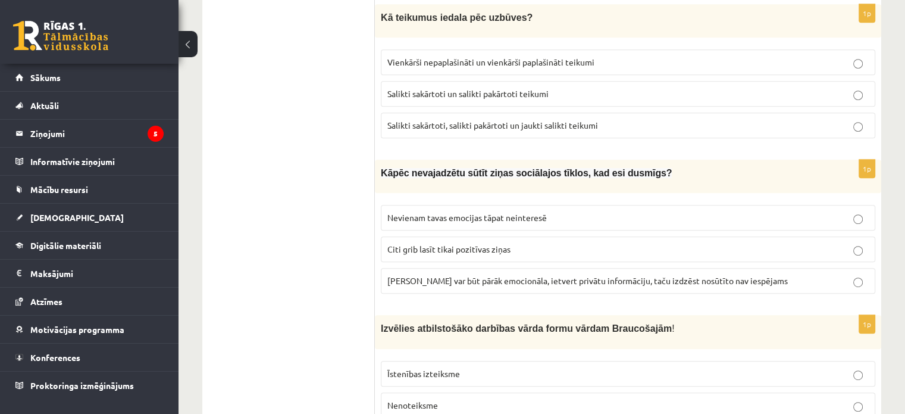
click at [536, 112] on label "Salikti sakārtoti, salikti pakārtoti un jaukti salikti teikumi" at bounding box center [628, 125] width 495 height 26
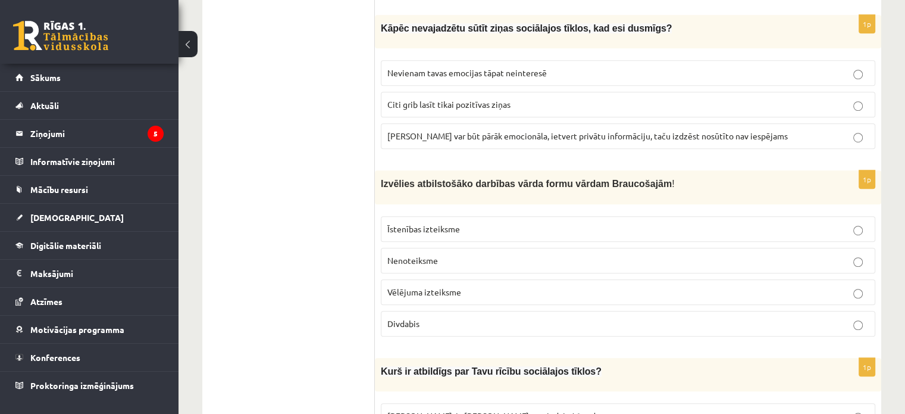
scroll to position [714, 0]
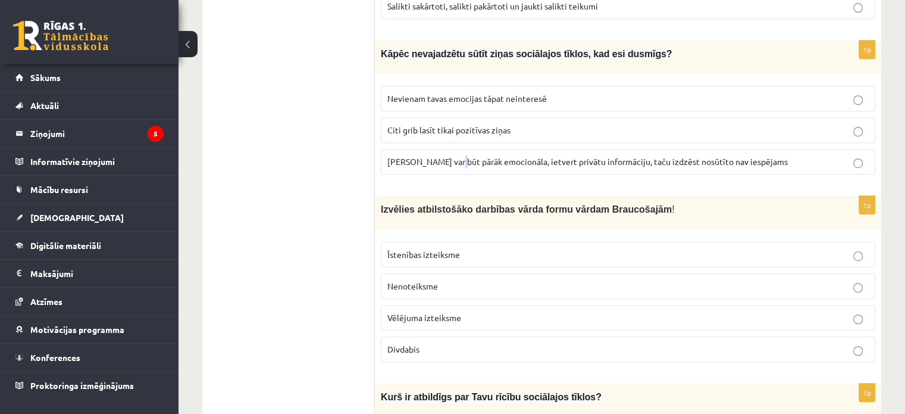
click at [453, 159] on p "Ziņa var būt pārāk emocionāla, ietvert privātu informāciju, taču izdzēst nosūtī…" at bounding box center [628, 161] width 482 height 12
click at [464, 161] on label "Ziņa var būt pārāk emocionāla, ietvert privātu informāciju, taču izdzēst nosūtī…" at bounding box center [628, 162] width 495 height 26
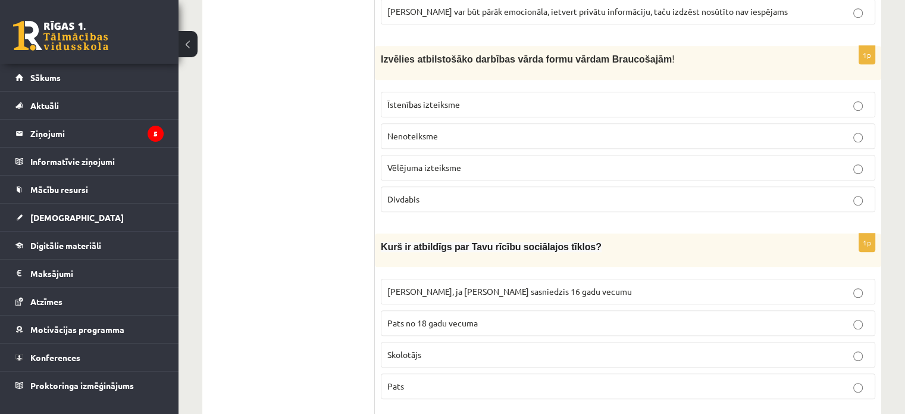
scroll to position [893, 0]
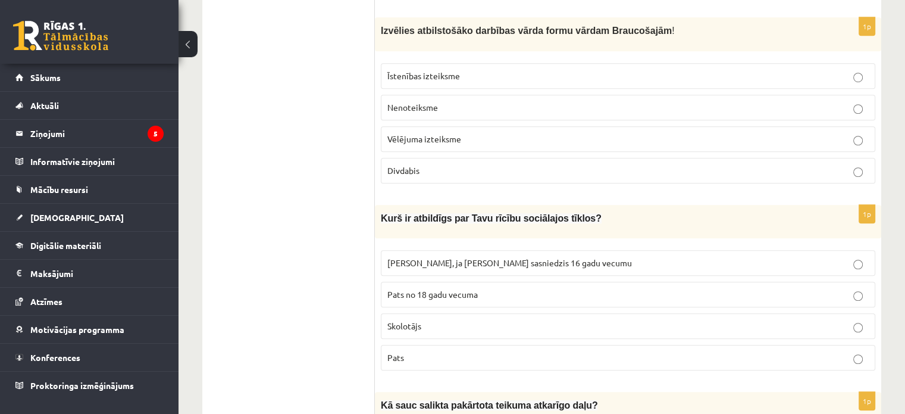
click at [409, 165] on span "Divdabis" at bounding box center [403, 170] width 32 height 11
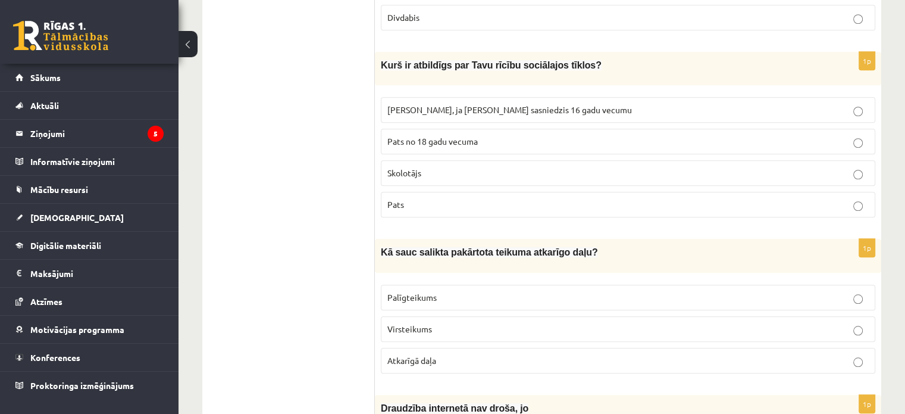
scroll to position [1071, 0]
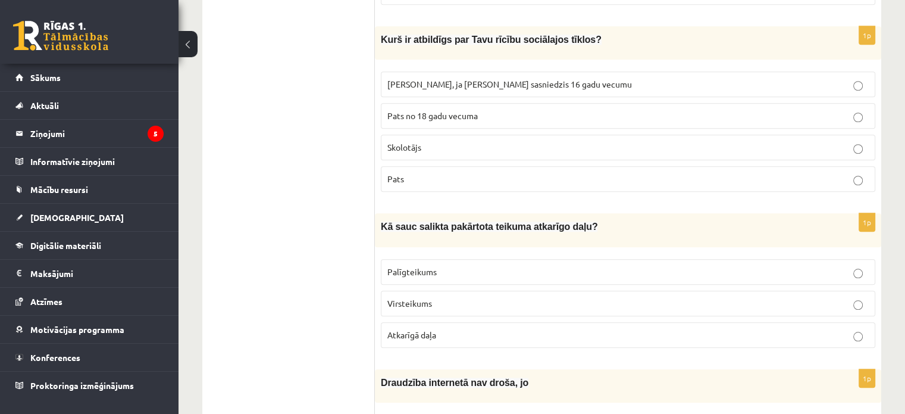
click at [455, 173] on p "Pats" at bounding box center [628, 179] width 482 height 12
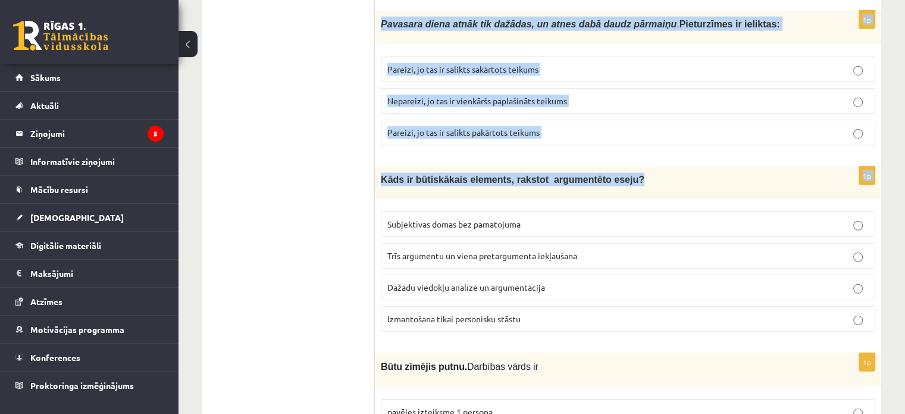
scroll to position [3191, 0]
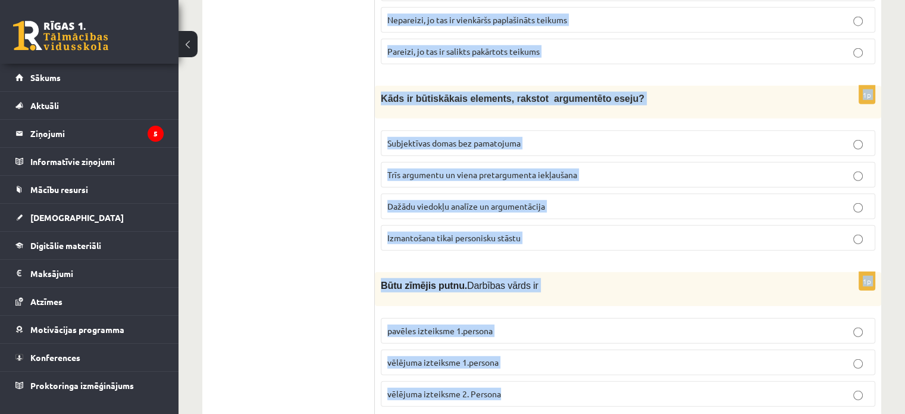
drag, startPoint x: 375, startPoint y: 95, endPoint x: 614, endPoint y: 342, distance: 343.9
copy form "Kā sauc salikta pakārtota teikuma atkarīgo daļu? Palīgteikums Virsteikums Atkar…"
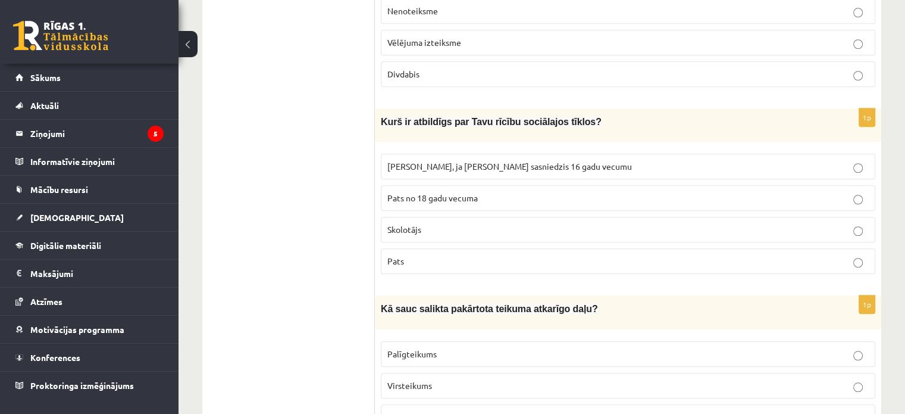
drag, startPoint x: 309, startPoint y: 239, endPoint x: 314, endPoint y: 242, distance: 6.1
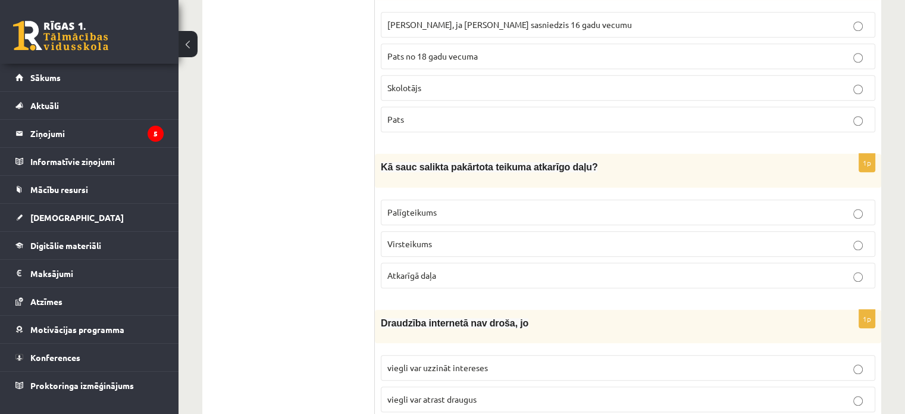
scroll to position [1227, 0]
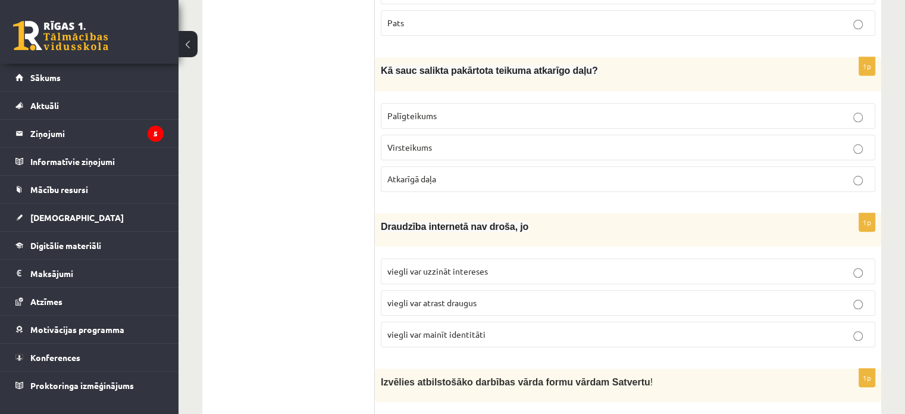
click at [491, 110] on p "Palīgteikums" at bounding box center [628, 116] width 482 height 12
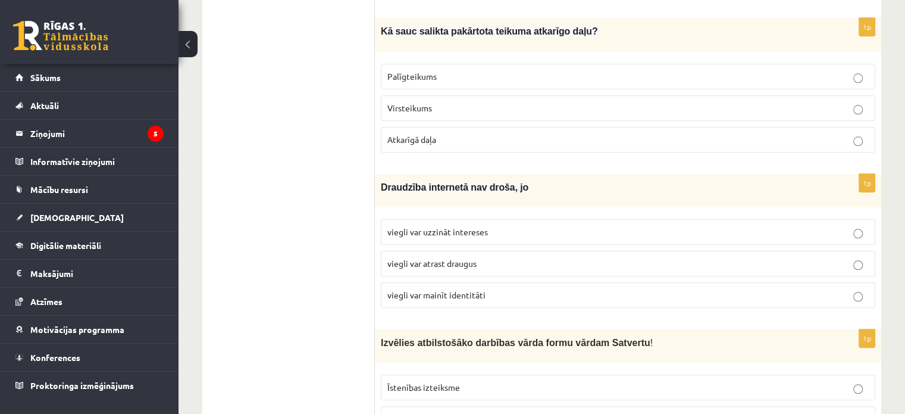
scroll to position [1287, 0]
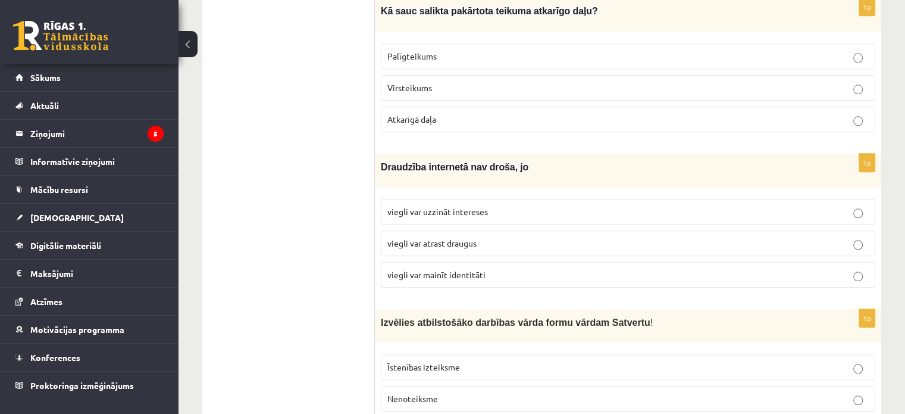
click at [445, 269] on span "viegli var mainīt identitāti" at bounding box center [436, 274] width 98 height 11
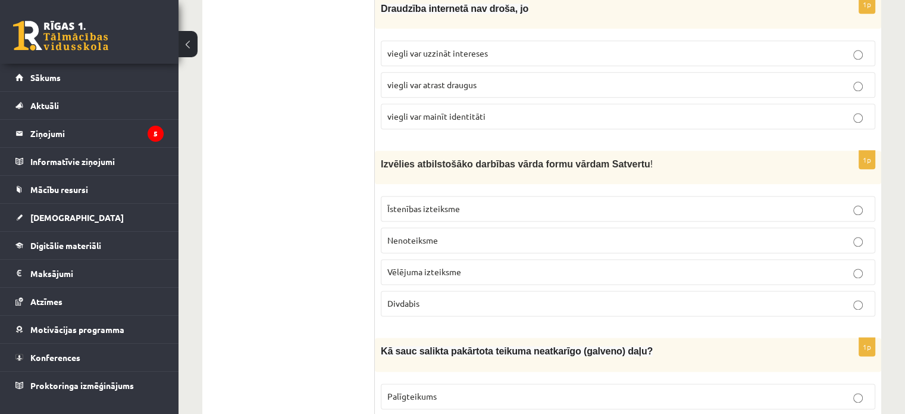
scroll to position [1465, 0]
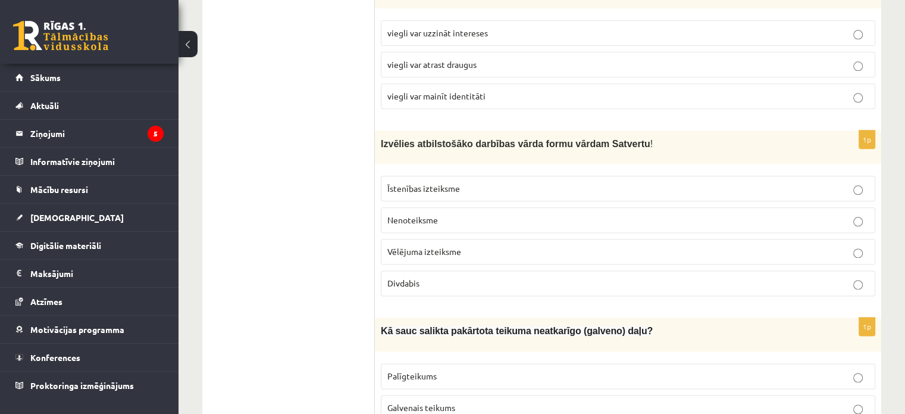
click at [414, 276] on label "Divdabis" at bounding box center [628, 283] width 495 height 26
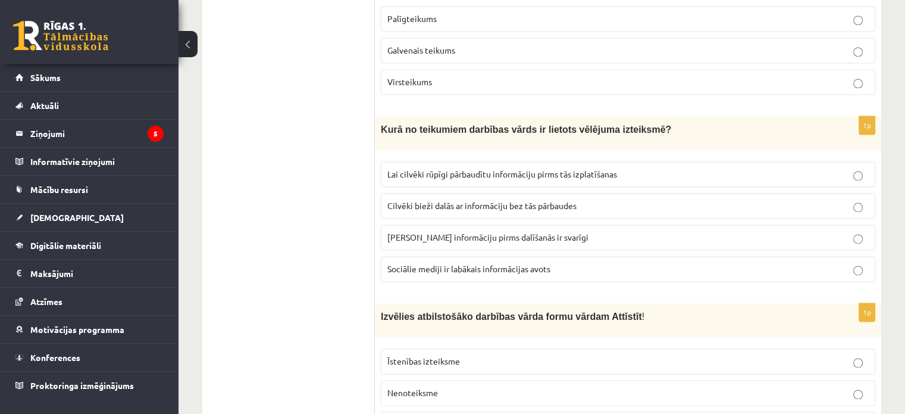
scroll to position [1703, 0]
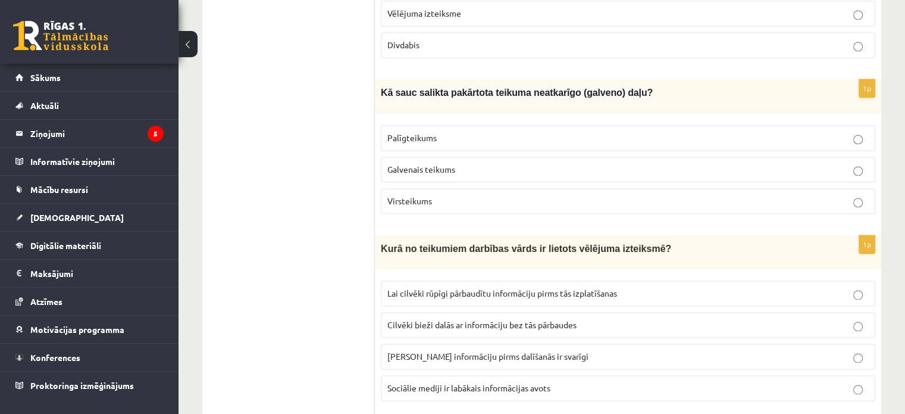
click at [469, 163] on p "Galvenais teikums" at bounding box center [628, 169] width 482 height 12
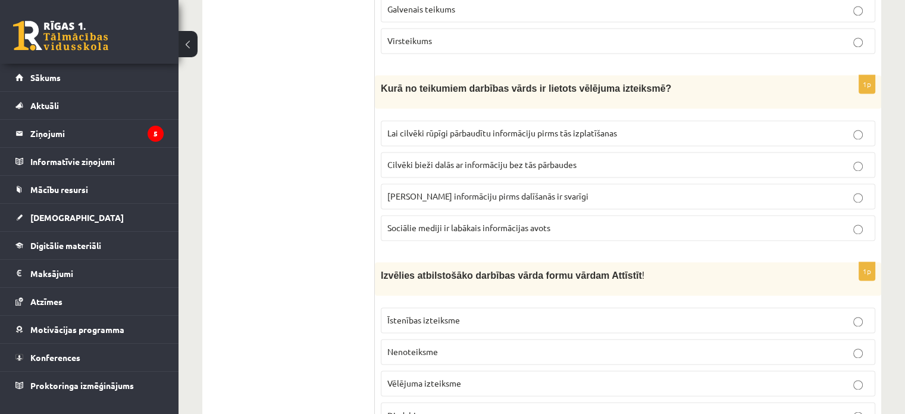
scroll to position [1882, 0]
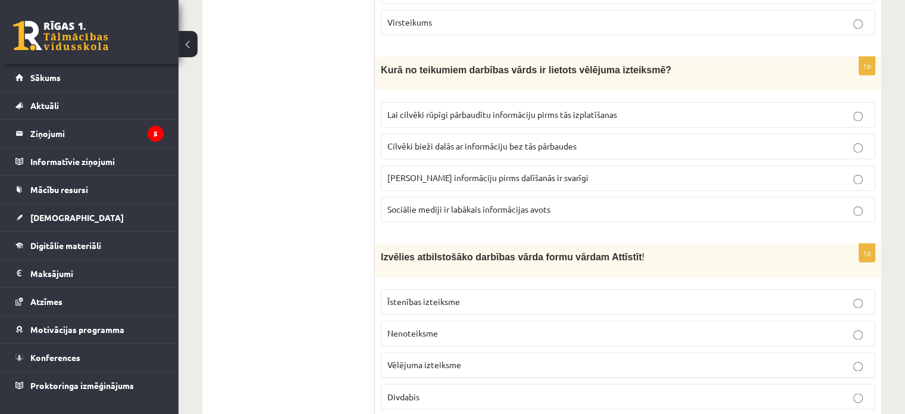
click at [430, 109] on span "Lai cilvēki rūpīgi pārbaudītu informāciju pirms tās izplatīšanas" at bounding box center [502, 114] width 230 height 11
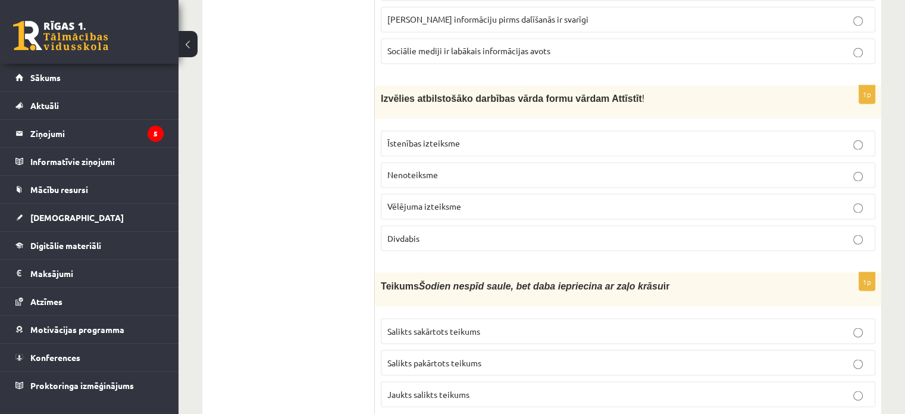
scroll to position [2061, 0]
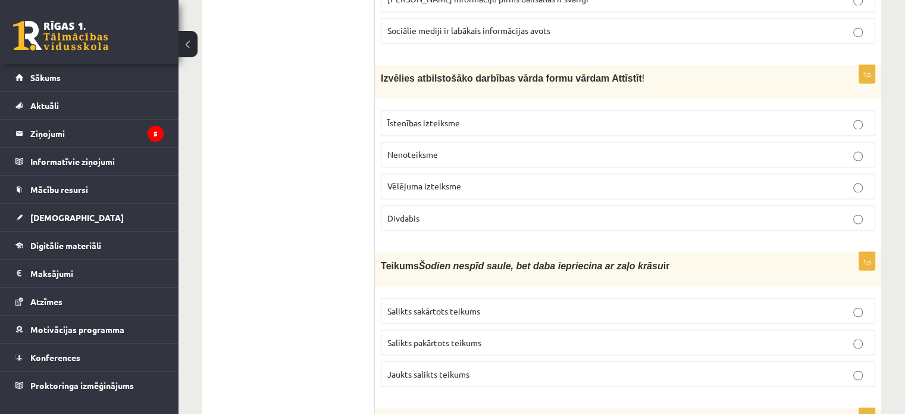
drag, startPoint x: 524, startPoint y: 137, endPoint x: 462, endPoint y: 82, distance: 83.9
click at [524, 148] on p "Nenoteiksme" at bounding box center [628, 154] width 482 height 12
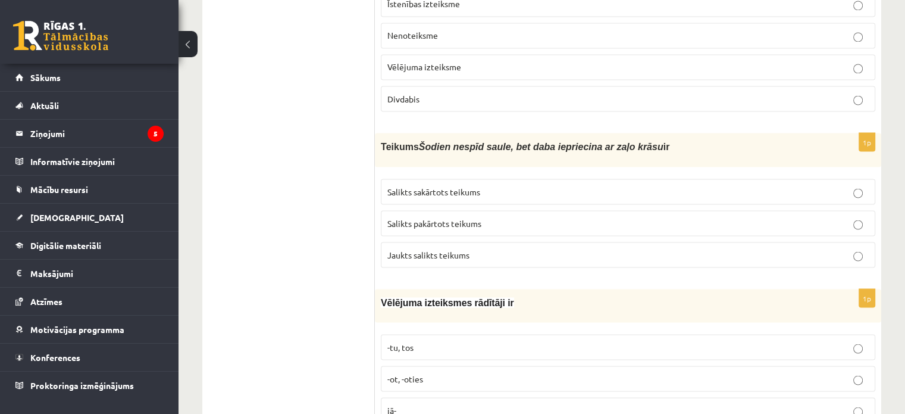
scroll to position [2239, 0]
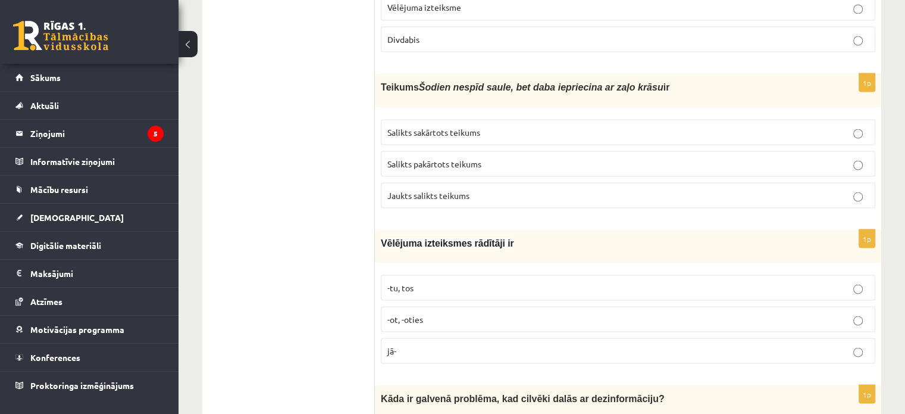
click at [439, 119] on label "Salikts sakārtots teikums" at bounding box center [628, 132] width 495 height 26
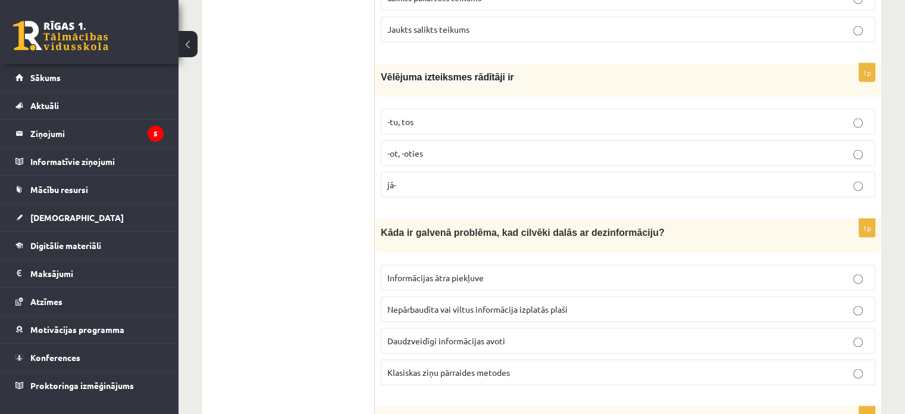
scroll to position [2418, 0]
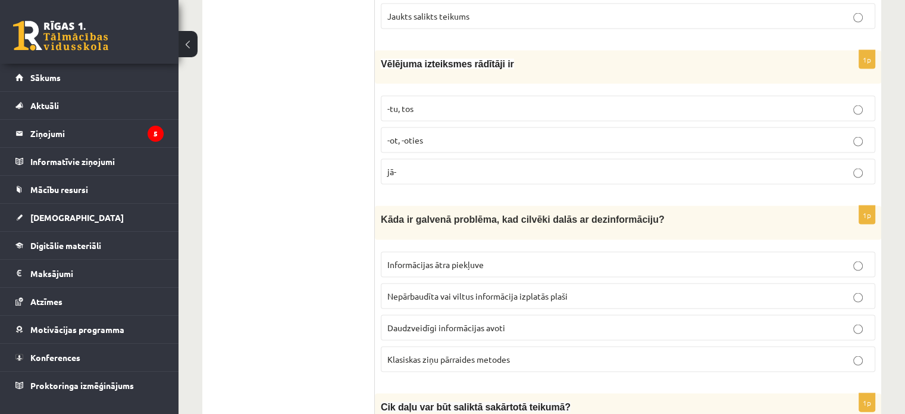
drag, startPoint x: 438, startPoint y: 137, endPoint x: 409, endPoint y: 93, distance: 53.0
click at [437, 159] on label "jā-" at bounding box center [628, 172] width 495 height 26
click at [493, 290] on p "Nepārbaudīta vai viltus informācija izplatās plaši" at bounding box center [628, 296] width 482 height 12
click at [593, 315] on label "Daudzveidīgi informācijas avoti" at bounding box center [628, 328] width 495 height 26
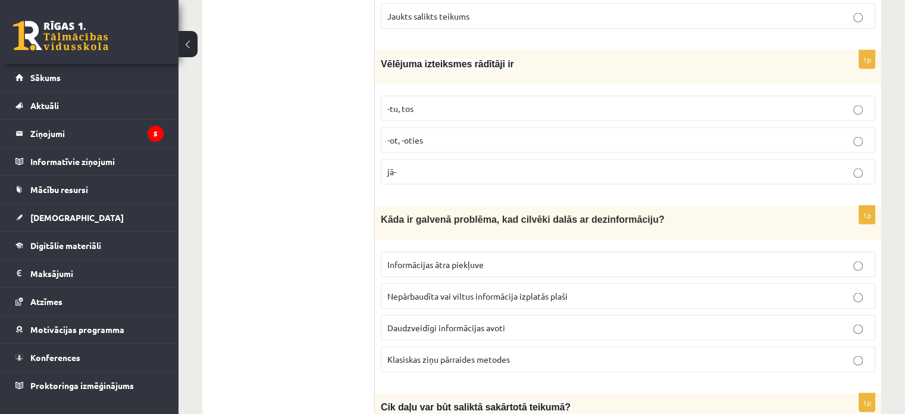
click at [593, 290] on p "Nepārbaudīta vai viltus informācija izplatās plaši" at bounding box center [628, 296] width 482 height 12
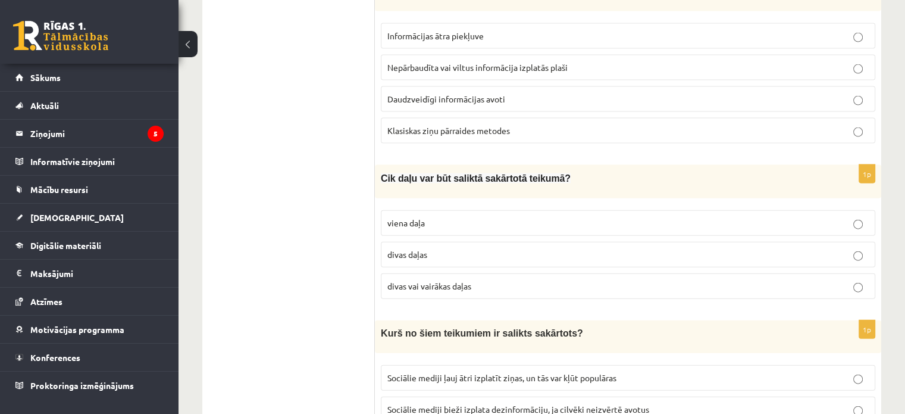
scroll to position [2715, 0]
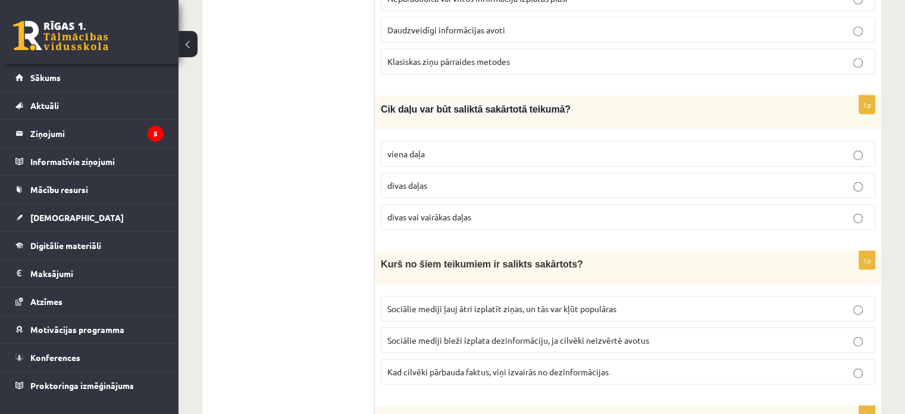
click at [454, 204] on label "divas vai vairākas daļas" at bounding box center [628, 217] width 495 height 26
click at [486, 303] on span "Sociālie mediji ļauj ātri izplatīt ziņas, un tās var kļūt populāras" at bounding box center [501, 308] width 229 height 11
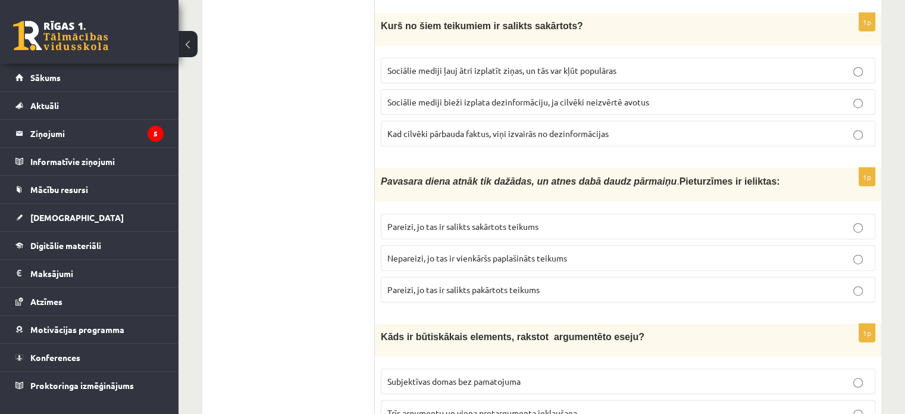
scroll to position [3013, 0]
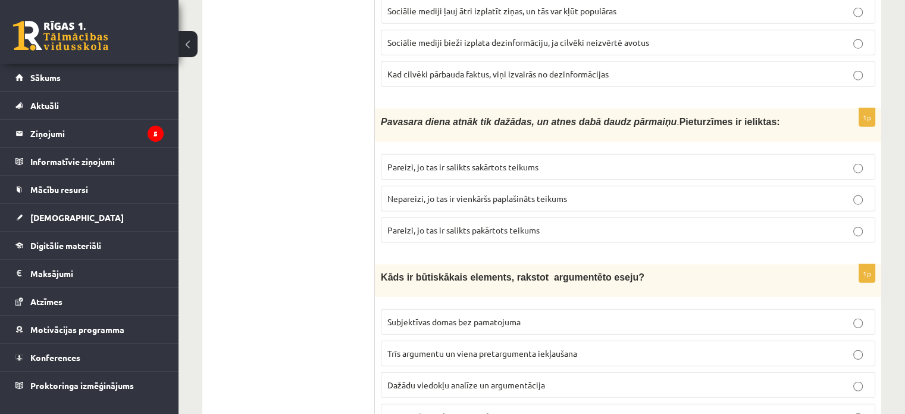
click at [457, 193] on span "Nepareizi, jo tas ir vienkāršs paplašināts teikums" at bounding box center [477, 198] width 180 height 11
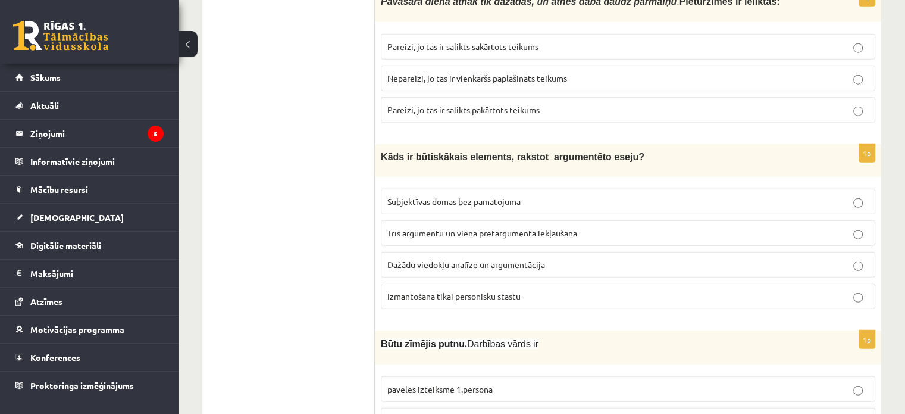
scroll to position [3191, 0]
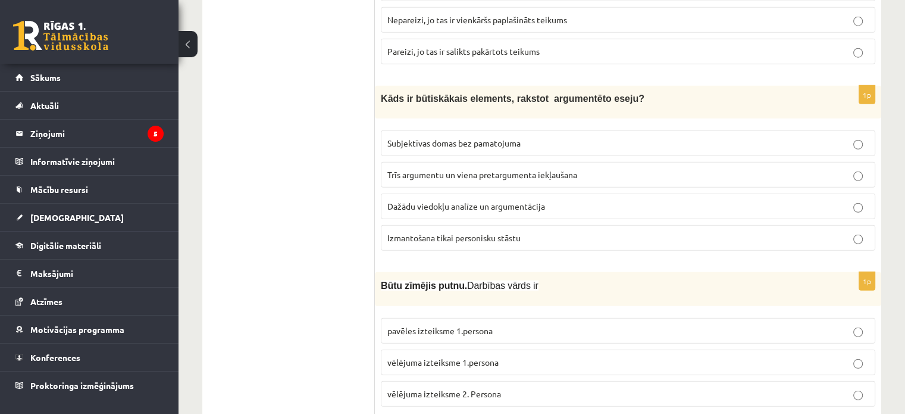
click at [466, 201] on span "Dažādu viedokļu analīze un argumentācija" at bounding box center [466, 206] width 158 height 11
click at [449, 357] on span "vēlējuma izteiksme 1.persona" at bounding box center [442, 362] width 111 height 11
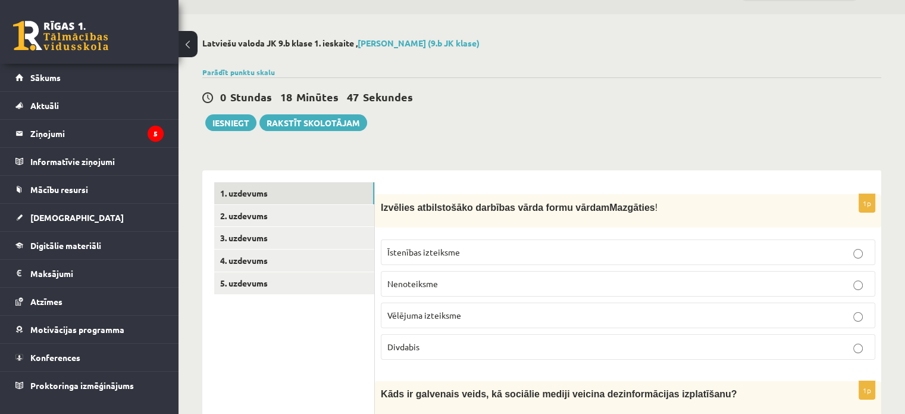
scroll to position [0, 0]
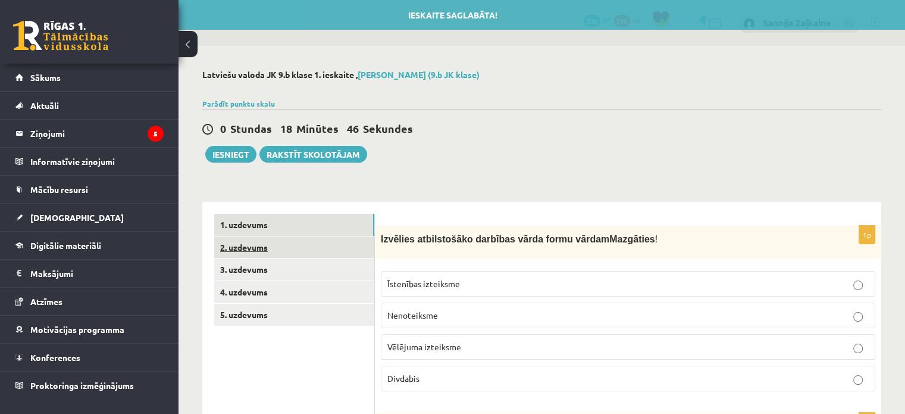
click at [252, 247] on link "2. uzdevums" at bounding box center [294, 247] width 160 height 22
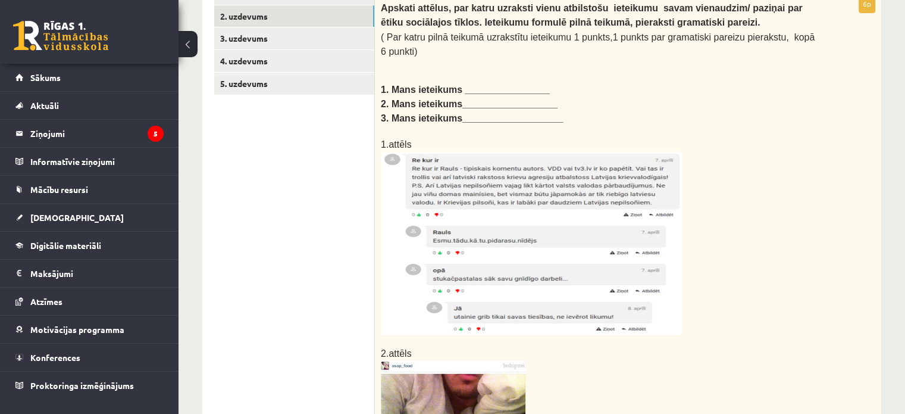
scroll to position [186, 0]
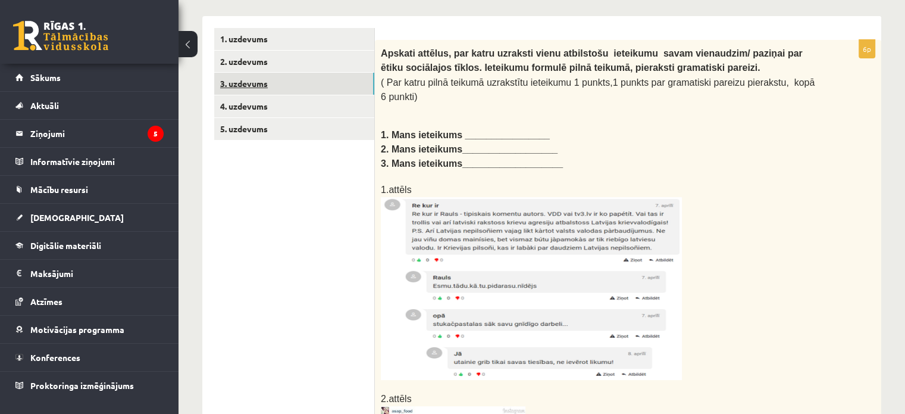
click at [246, 77] on link "3. uzdevums" at bounding box center [294, 84] width 160 height 22
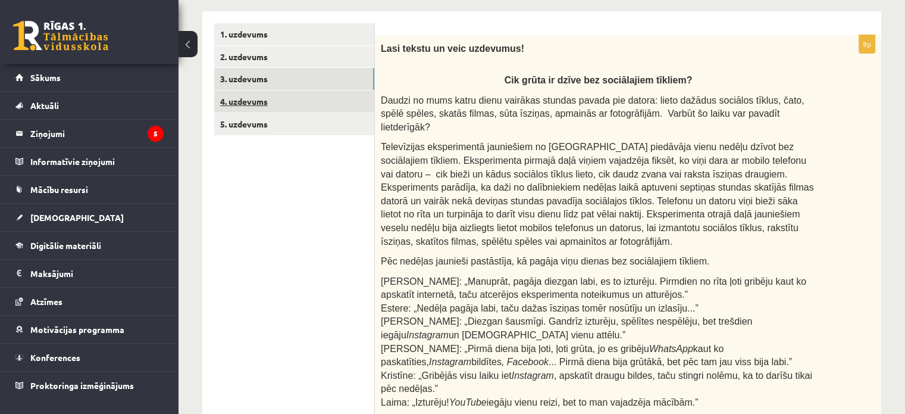
scroll to position [183, 0]
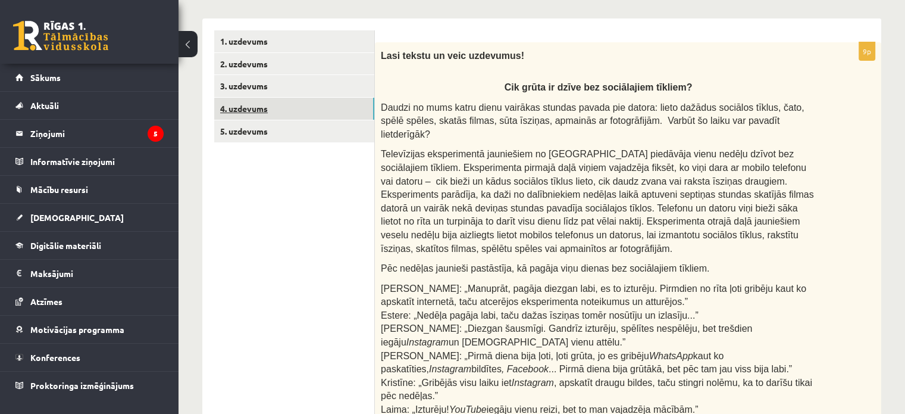
click at [264, 105] on link "4. uzdevums" at bounding box center [294, 109] width 160 height 22
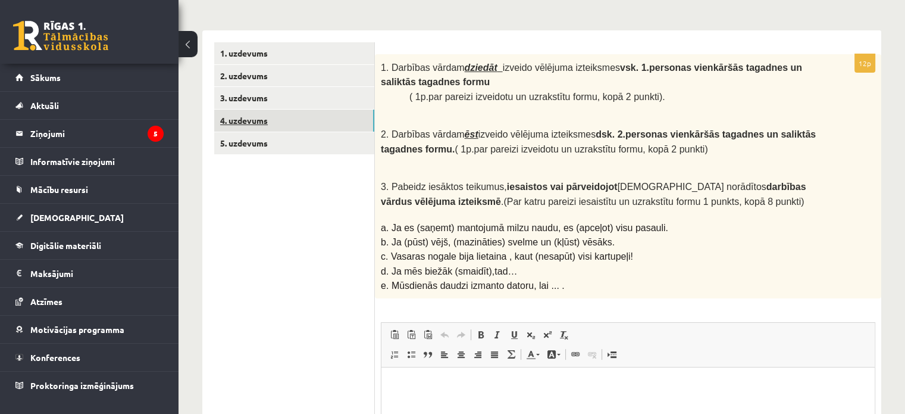
scroll to position [0, 0]
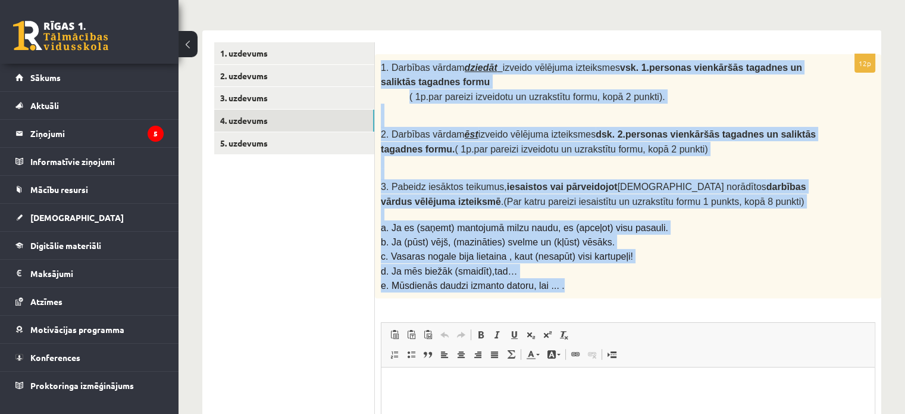
drag, startPoint x: 379, startPoint y: 66, endPoint x: 655, endPoint y: 279, distance: 348.5
click at [655, 279] on div "1. Darbības vārdam dziedāt izveido vēlējuma izteiksmes vsk. 1.personas vienkārš…" at bounding box center [628, 176] width 507 height 245
copy div "1. Darbības vārdam dziedāt izveido vēlējuma izteiksmes vsk. 1.personas vienkārš…"
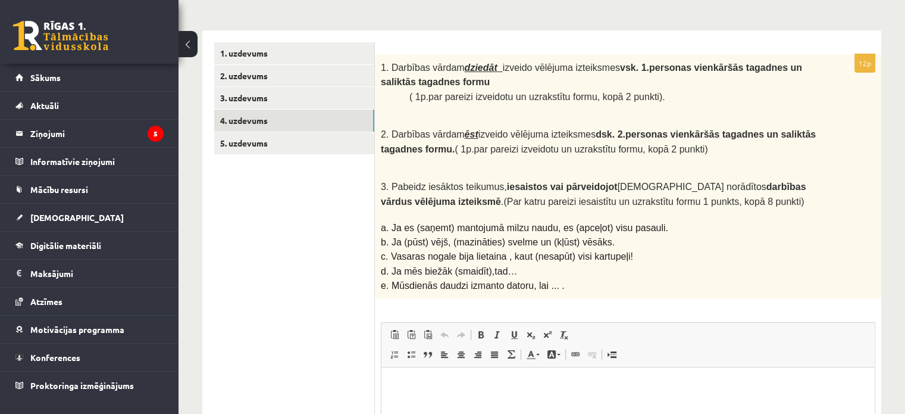
click at [276, 179] on ul "1. uzdevums 2. uzdevums 3. uzdevums 4. uzdevums 5. uzdevums" at bounding box center [294, 306] width 161 height 528
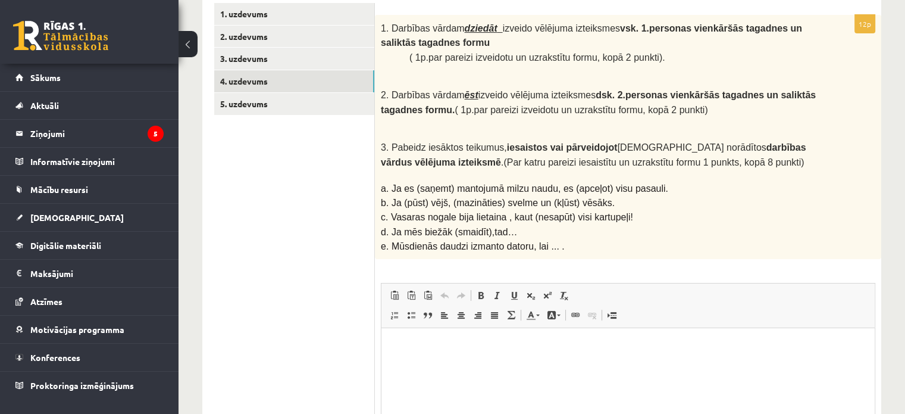
scroll to position [231, 0]
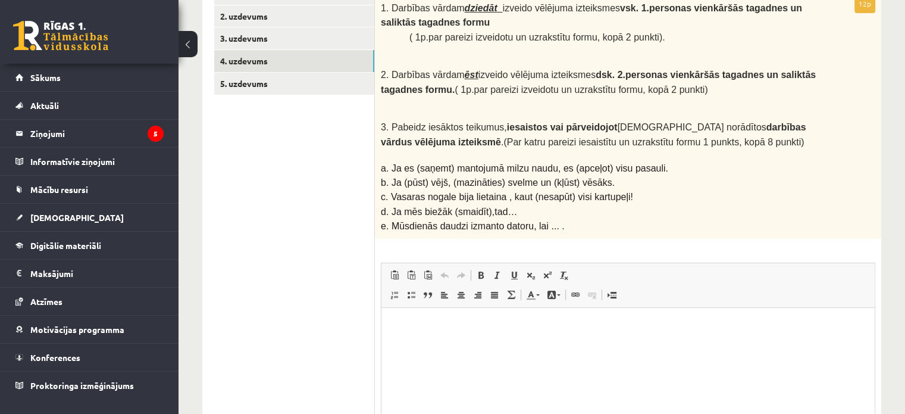
click at [414, 330] on p "Bagātinātā teksta redaktors, wiswyg-editor-user-answer-47024994350180" at bounding box center [628, 326] width 470 height 12
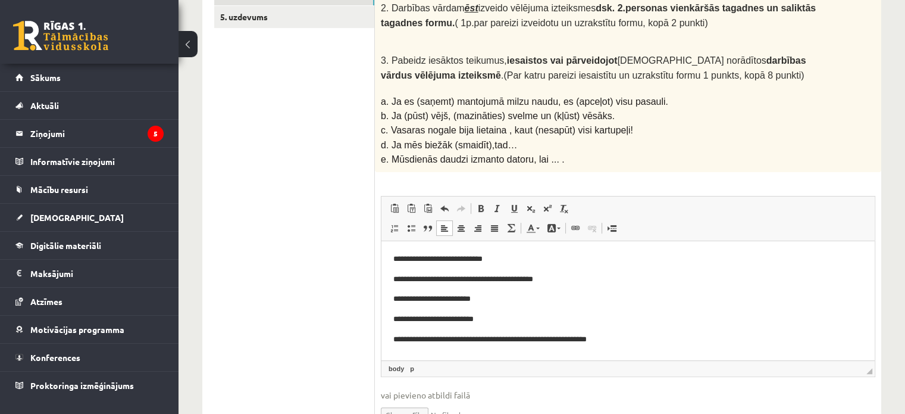
scroll to position [4, 0]
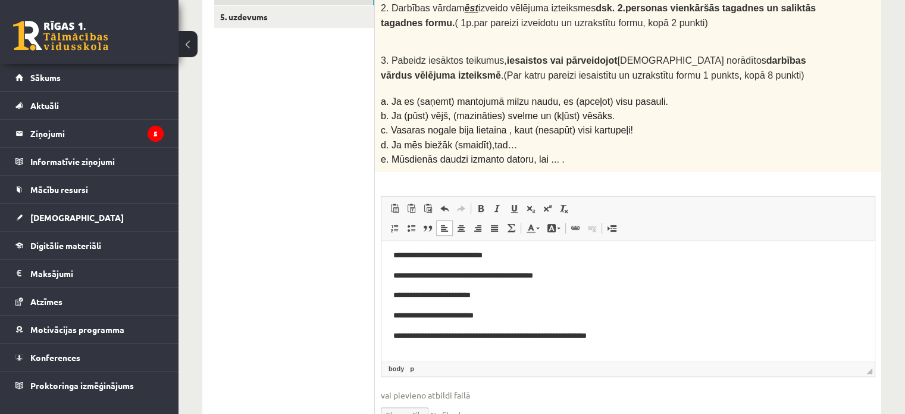
click at [398, 334] on p "**********" at bounding box center [623, 336] width 461 height 12
click at [402, 337] on p "**********" at bounding box center [623, 336] width 461 height 12
click at [664, 336] on p "**********" at bounding box center [623, 336] width 461 height 12
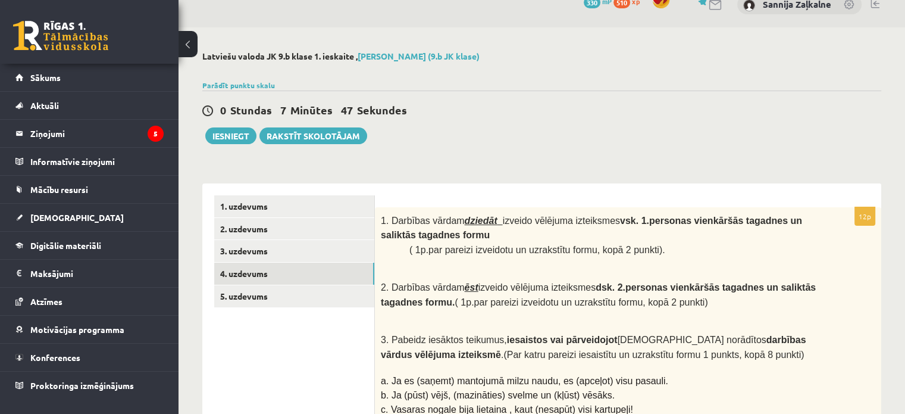
scroll to position [0, 0]
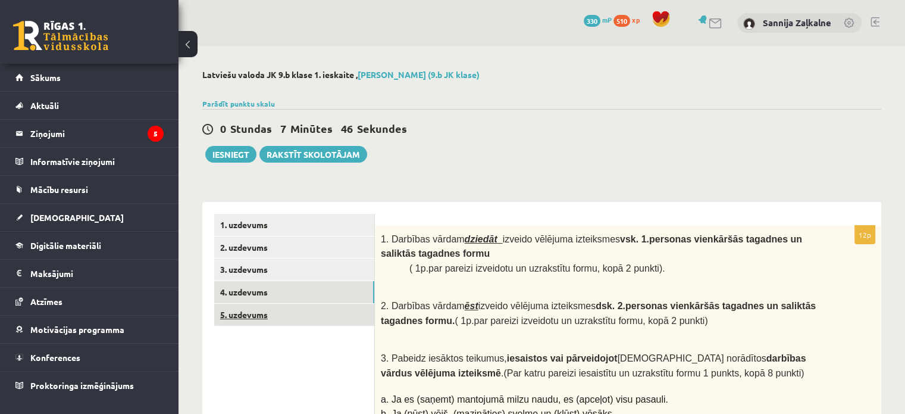
click at [241, 316] on link "5. uzdevums" at bounding box center [294, 315] width 160 height 22
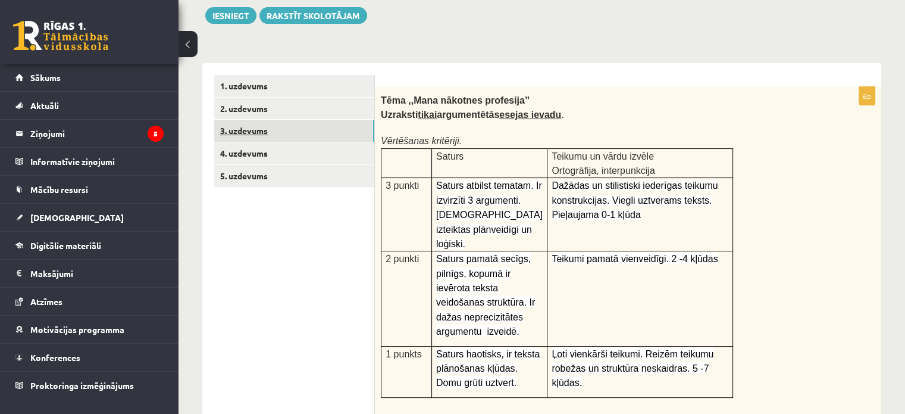
click at [239, 126] on link "3. uzdevums" at bounding box center [294, 131] width 160 height 22
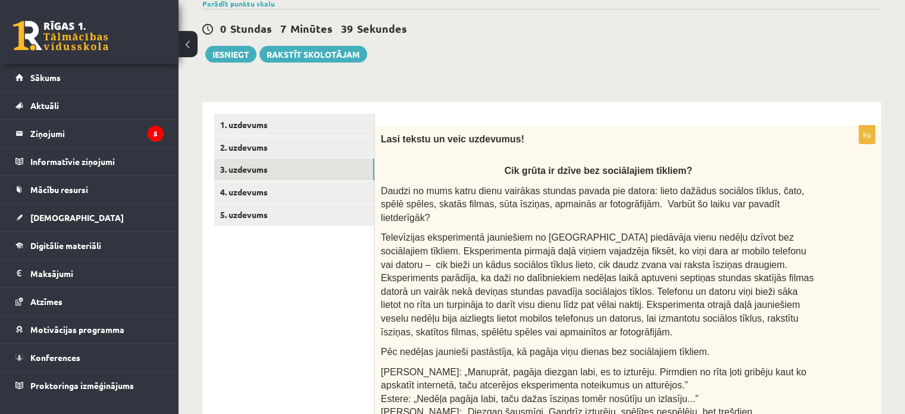
scroll to position [5, 0]
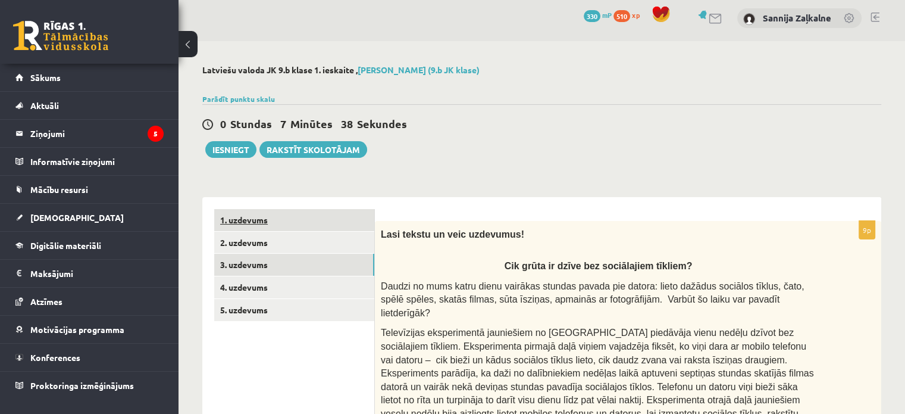
click at [243, 218] on link "1. uzdevums" at bounding box center [294, 220] width 160 height 22
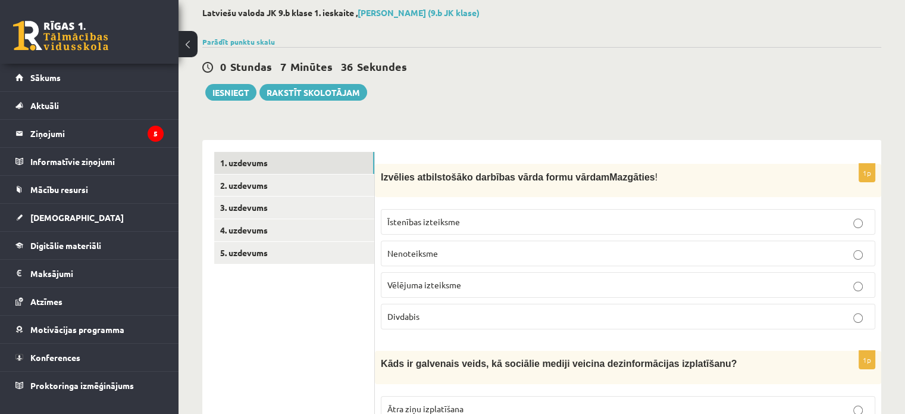
scroll to position [0, 0]
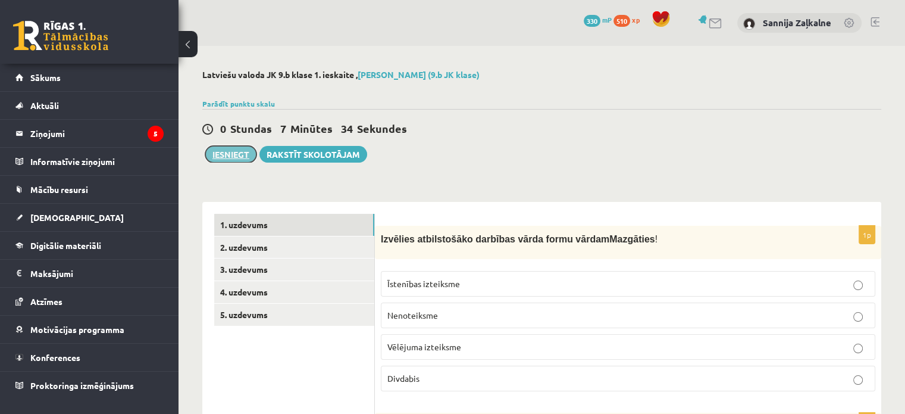
click at [235, 161] on button "Iesniegt" at bounding box center [230, 154] width 51 height 17
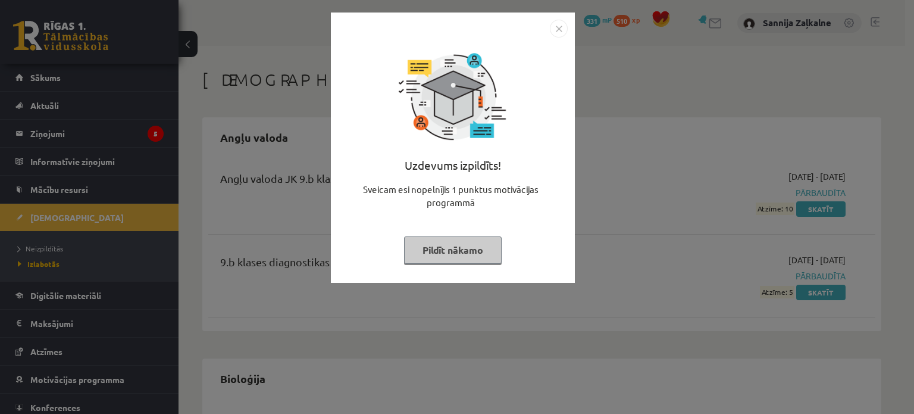
click at [446, 255] on button "Pildīt nākamo" at bounding box center [453, 249] width 98 height 27
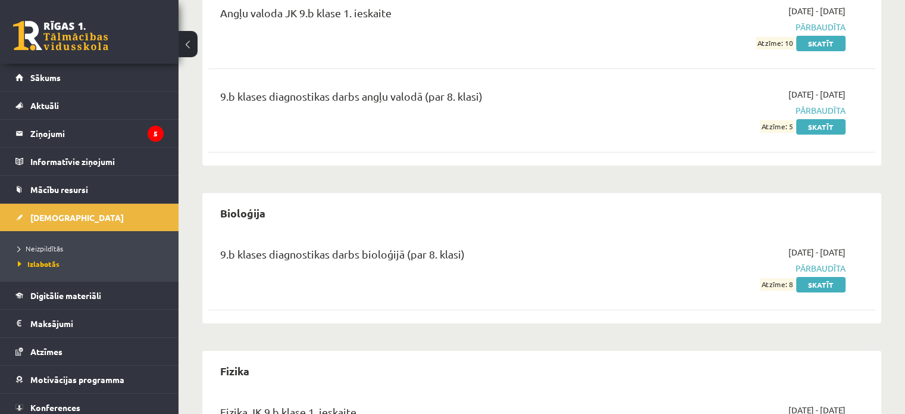
scroll to position [178, 0]
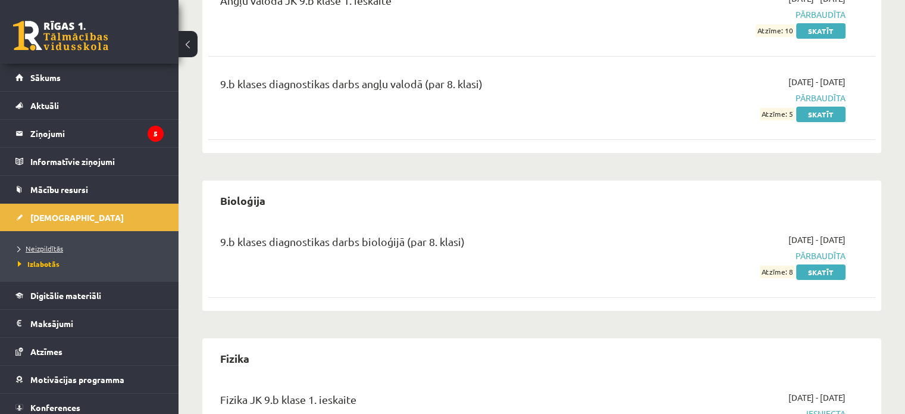
click at [23, 248] on span "Neizpildītās" at bounding box center [40, 248] width 45 height 10
